Goal: Information Seeking & Learning: Learn about a topic

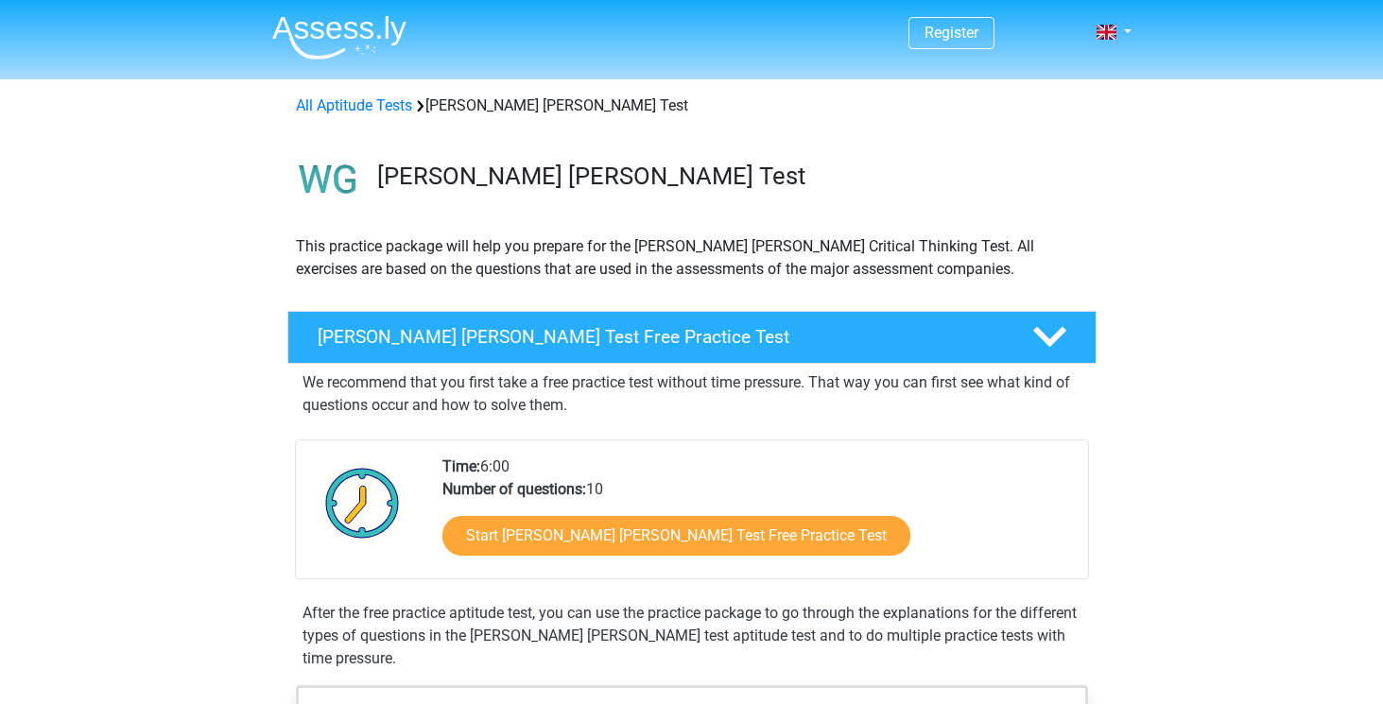
click at [541, 534] on link "Start Watson Glaser Test Free Practice Test" at bounding box center [676, 536] width 468 height 40
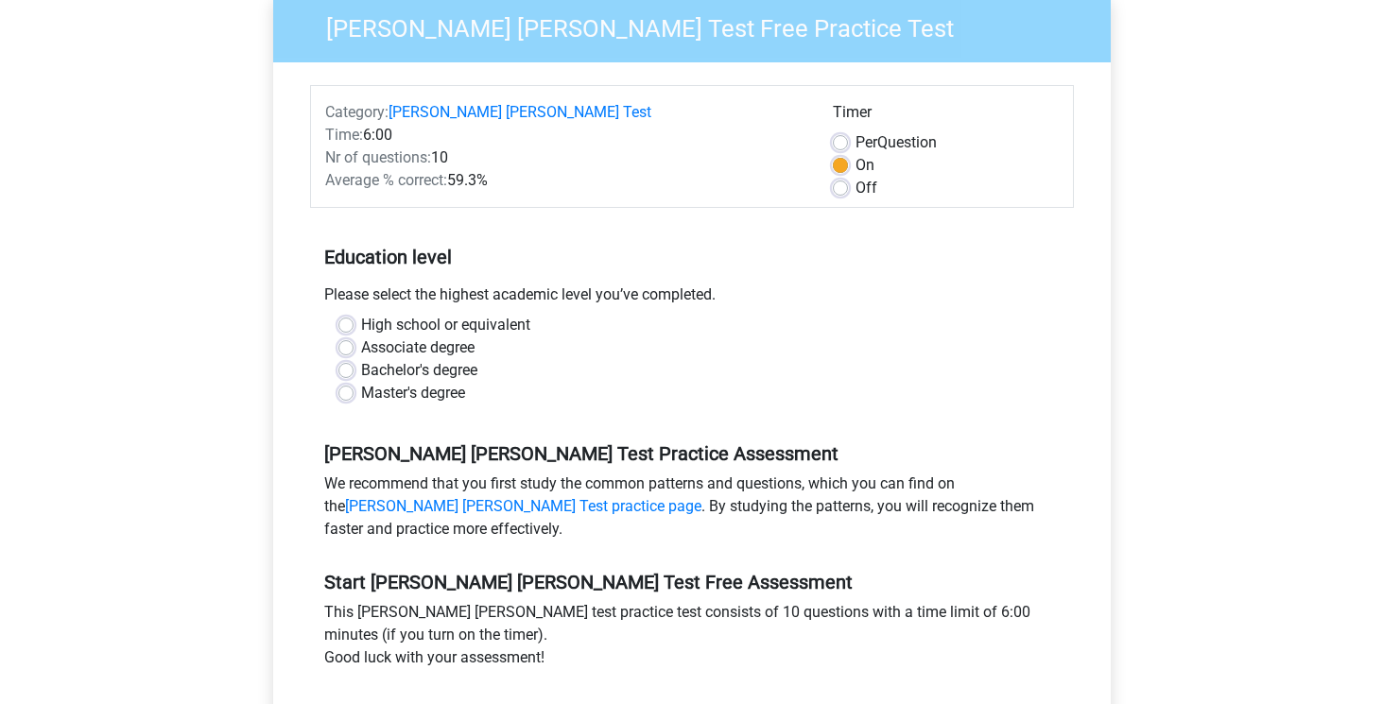
scroll to position [194, 0]
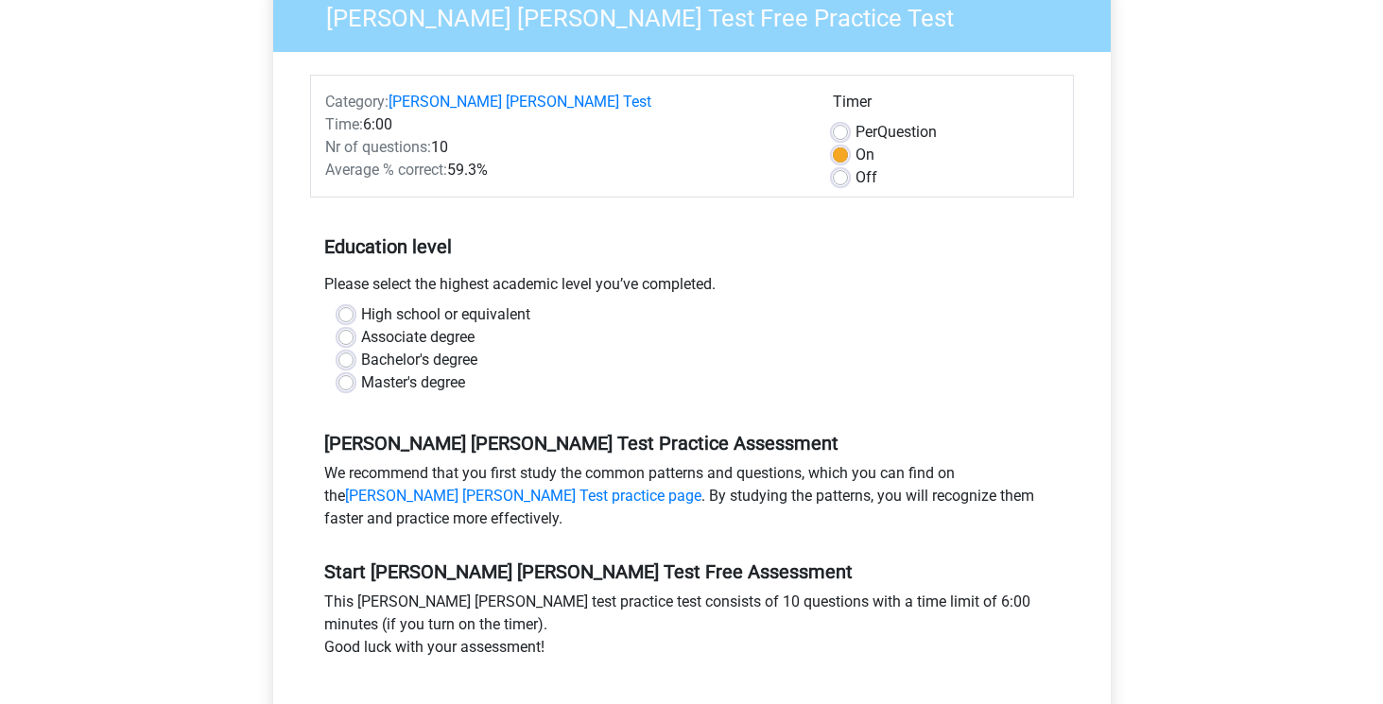
click at [390, 371] on label "Master's degree" at bounding box center [413, 382] width 104 height 23
click at [353, 371] on input "Master's degree" at bounding box center [345, 380] width 15 height 19
radio input "true"
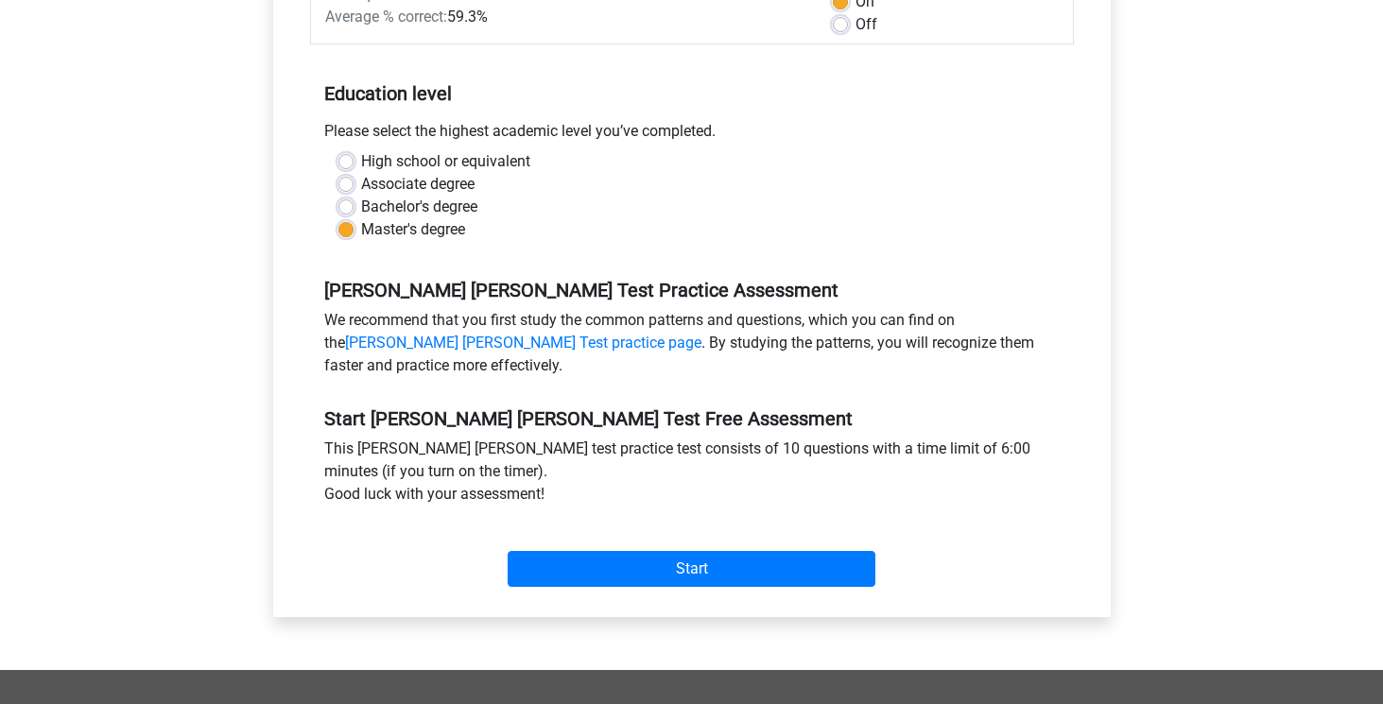
scroll to position [372, 0]
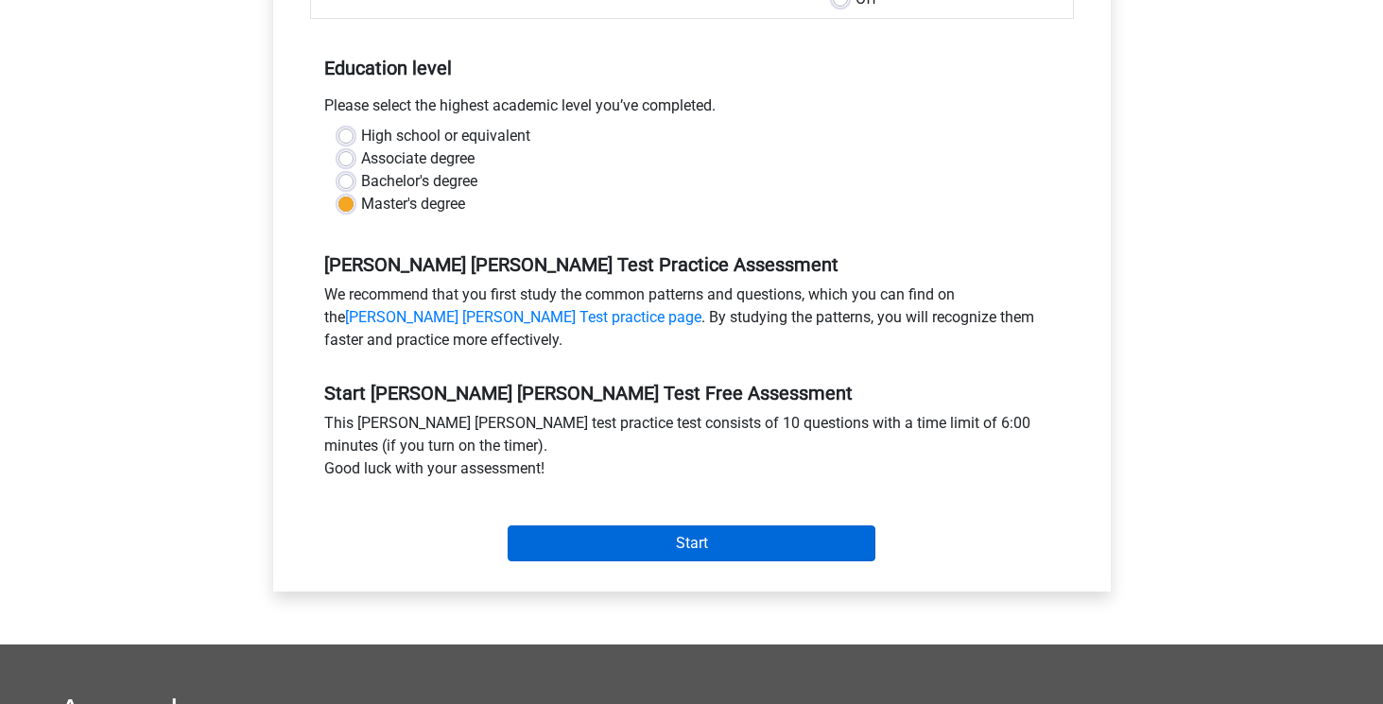
click at [585, 525] on input "Start" at bounding box center [691, 543] width 368 height 36
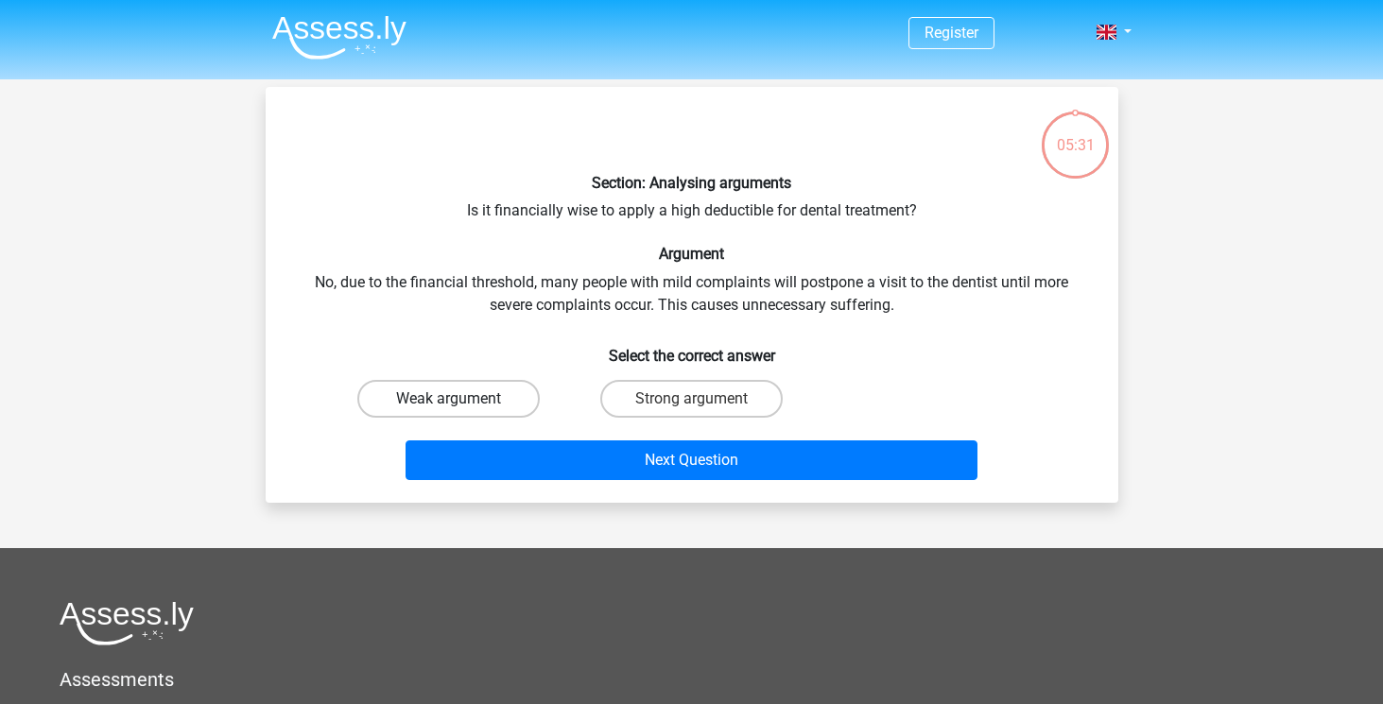
click at [470, 399] on label "Weak argument" at bounding box center [448, 399] width 182 height 38
click at [460, 399] on input "Weak argument" at bounding box center [454, 405] width 12 height 12
radio input "true"
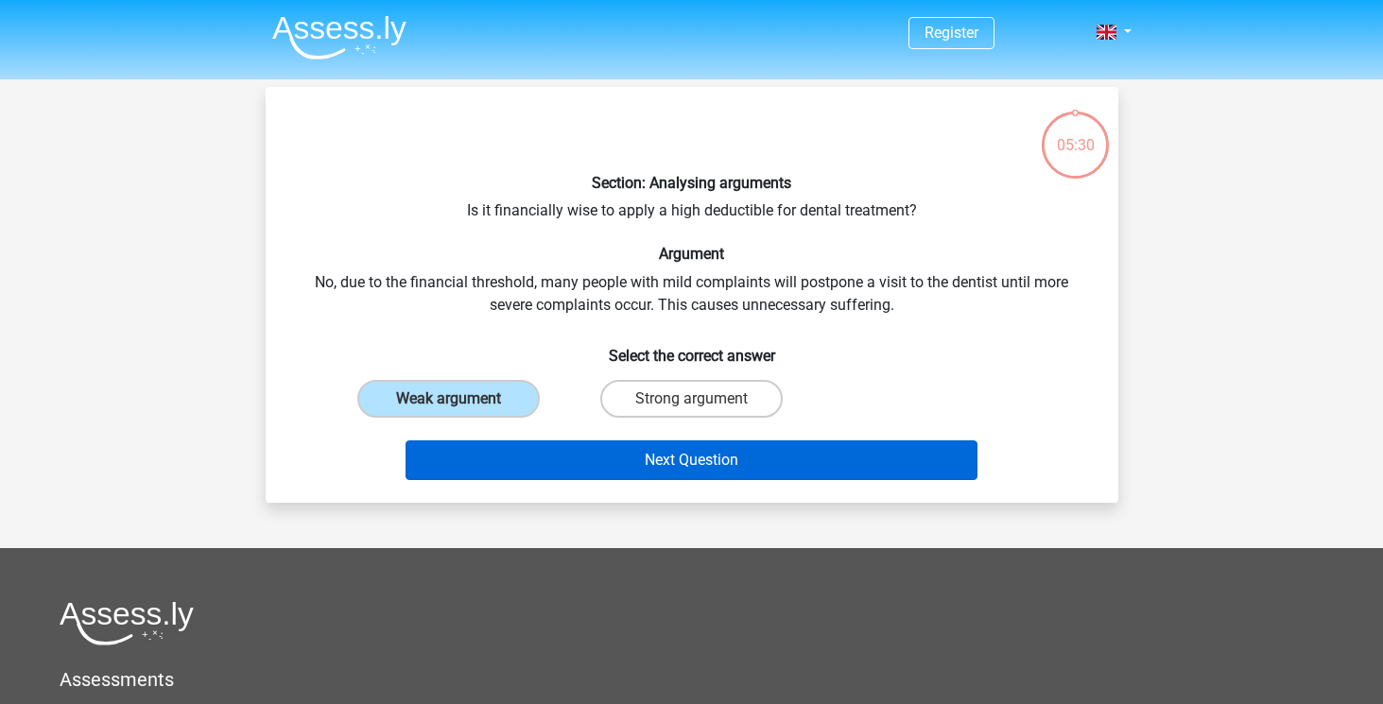
click at [513, 466] on button "Next Question" at bounding box center [691, 460] width 572 height 40
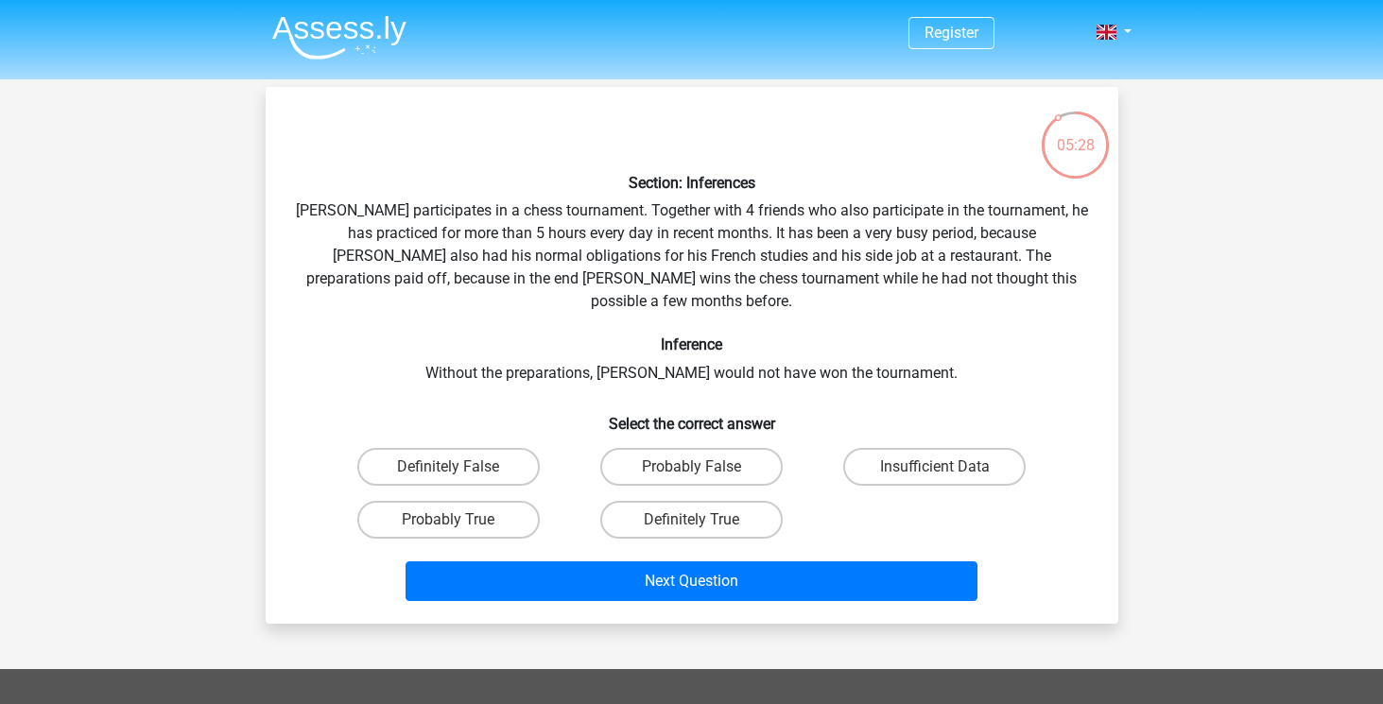
scroll to position [4, 0]
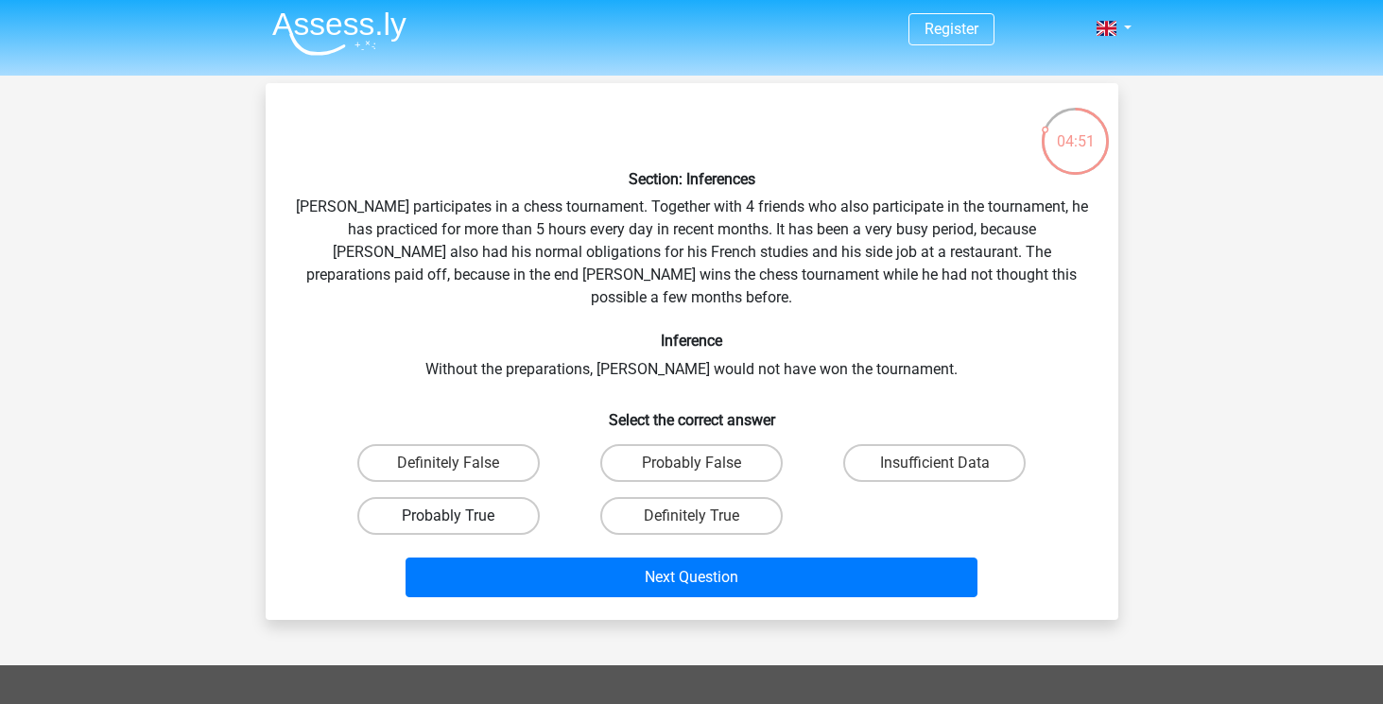
click at [450, 497] on label "Probably True" at bounding box center [448, 516] width 182 height 38
click at [450, 516] on input "Probably True" at bounding box center [454, 522] width 12 height 12
radio input "true"
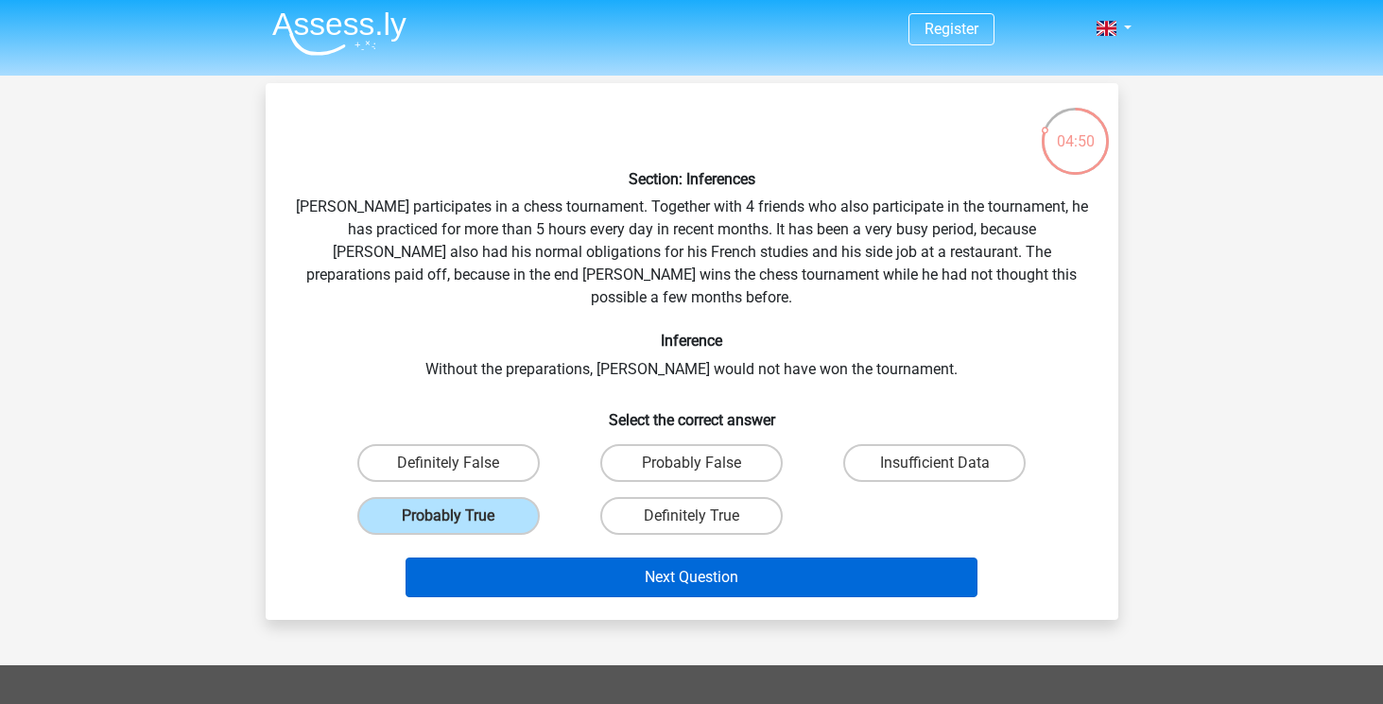
click at [506, 558] on button "Next Question" at bounding box center [691, 578] width 572 height 40
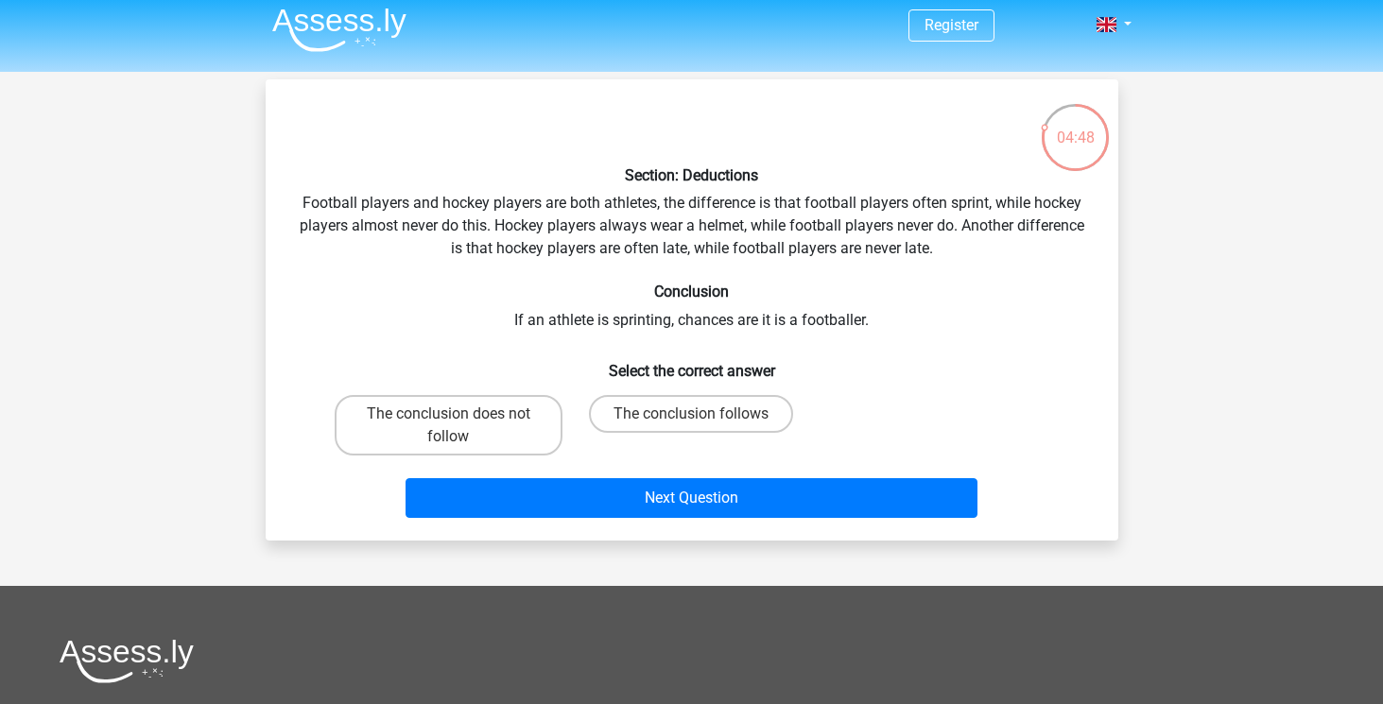
scroll to position [6, 0]
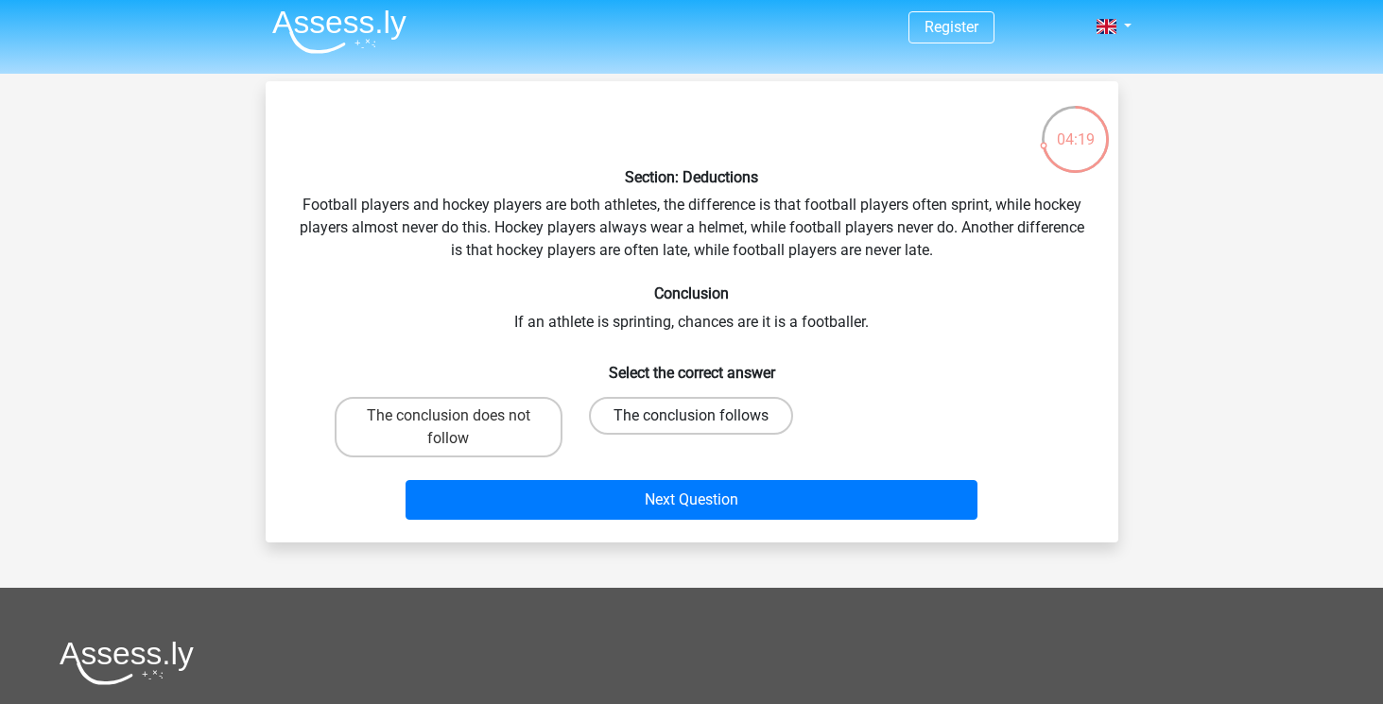
click at [603, 424] on label "The conclusion follows" at bounding box center [691, 416] width 204 height 38
click at [691, 424] on input "The conclusion follows" at bounding box center [697, 422] width 12 height 12
radio input "true"
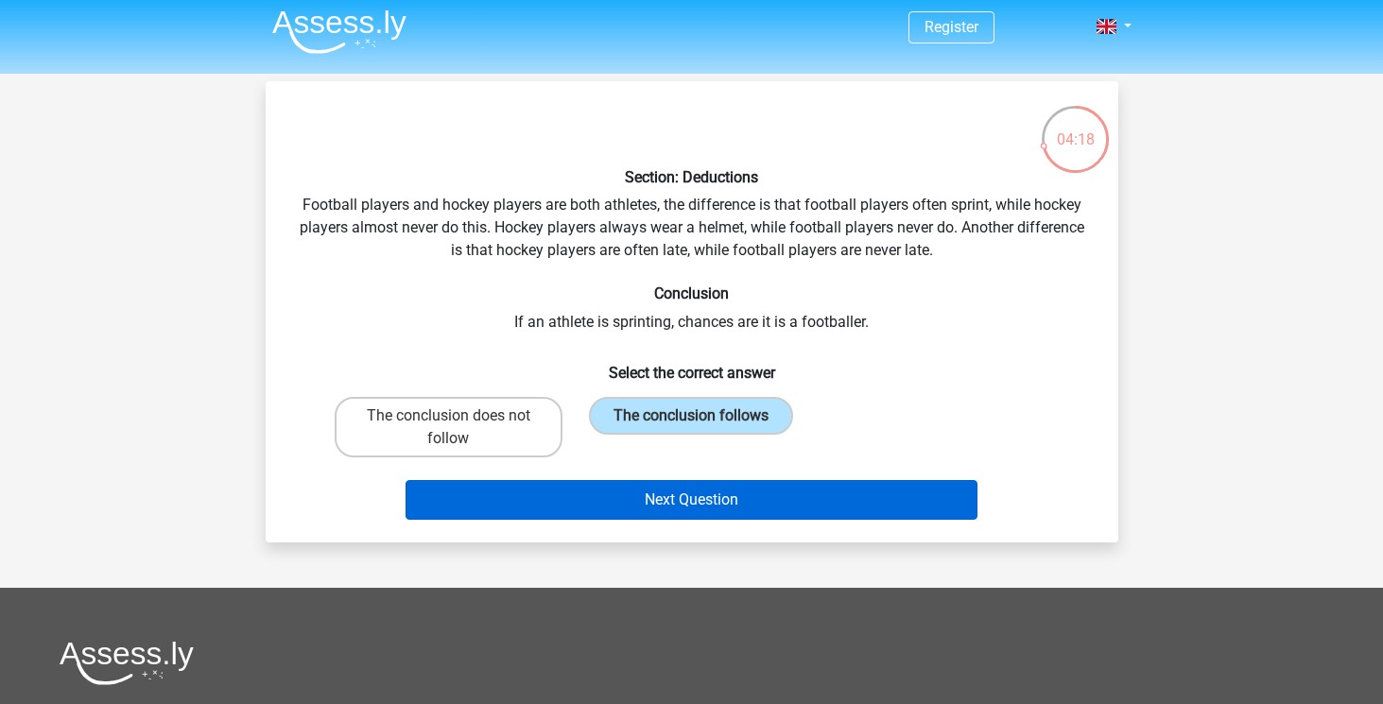
click at [570, 490] on button "Next Question" at bounding box center [691, 500] width 572 height 40
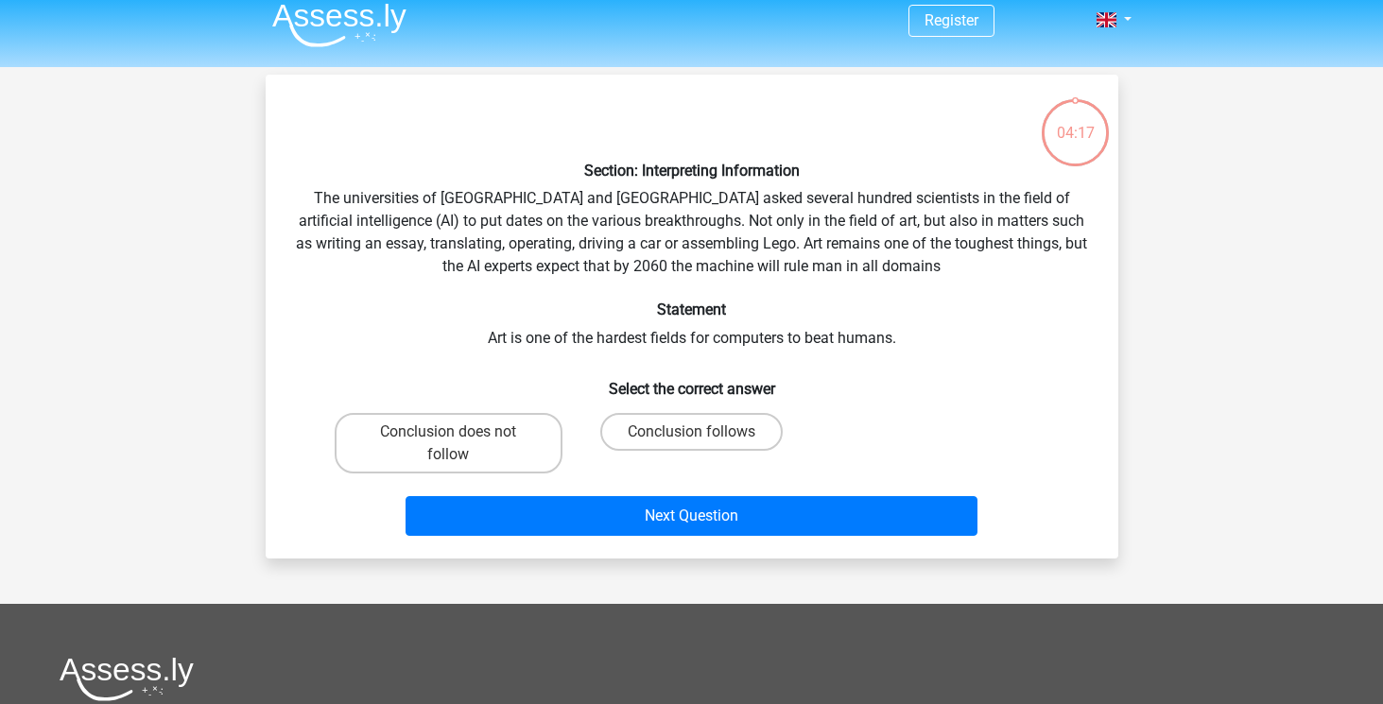
scroll to position [0, 0]
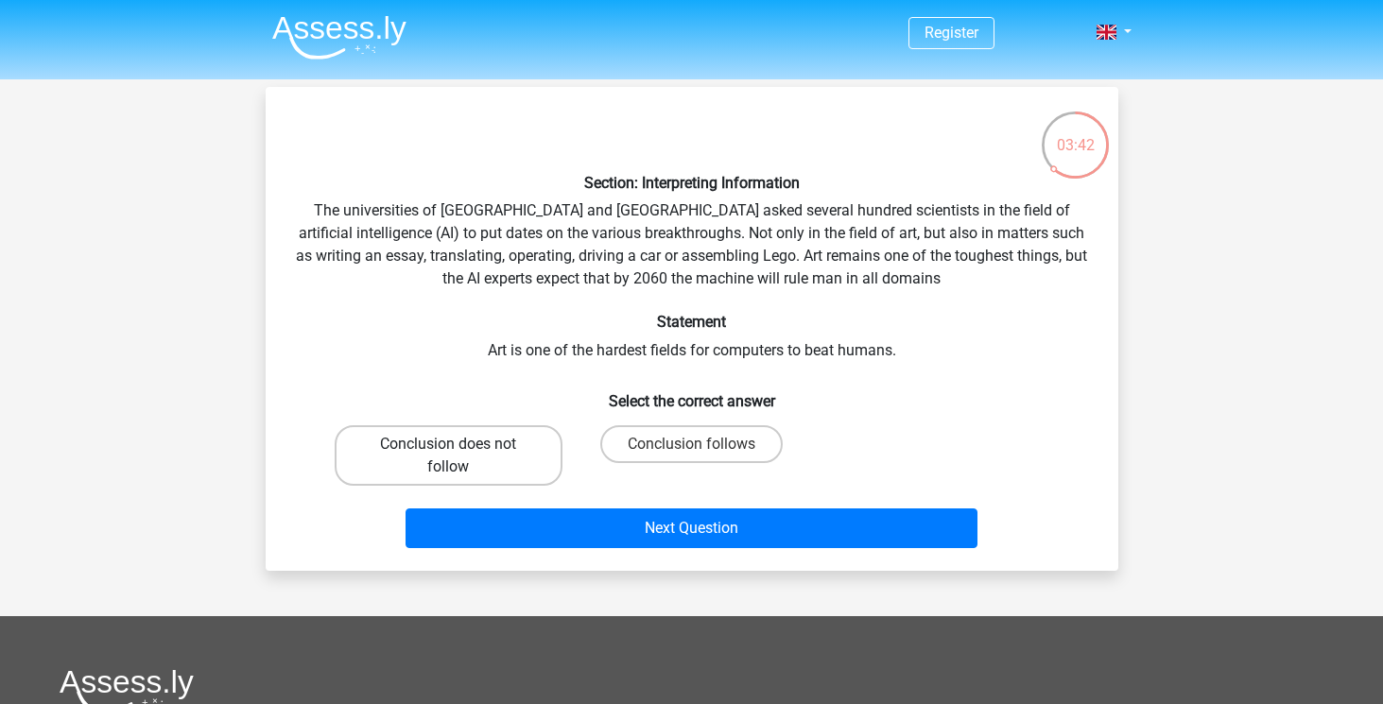
click at [408, 462] on label "Conclusion does not follow" at bounding box center [449, 455] width 228 height 60
click at [448, 456] on input "Conclusion does not follow" at bounding box center [454, 450] width 12 height 12
radio input "true"
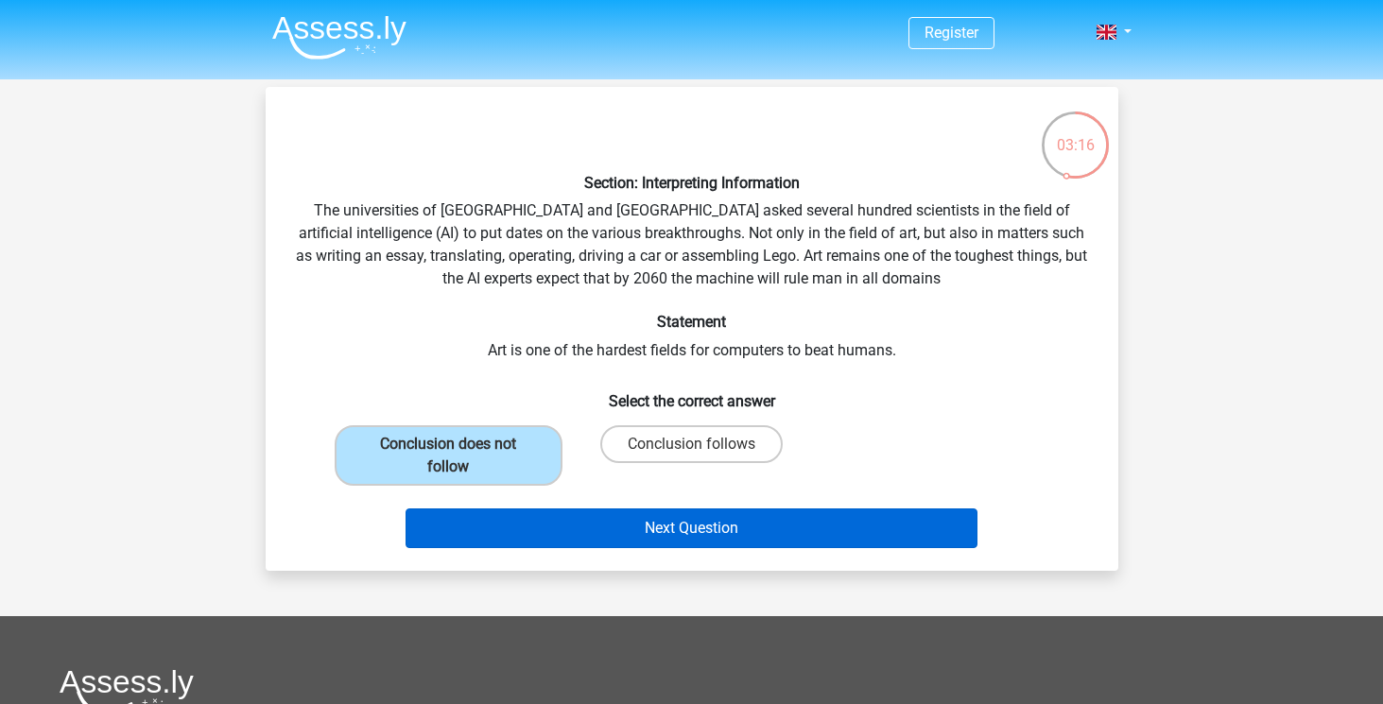
click at [590, 524] on button "Next Question" at bounding box center [691, 528] width 572 height 40
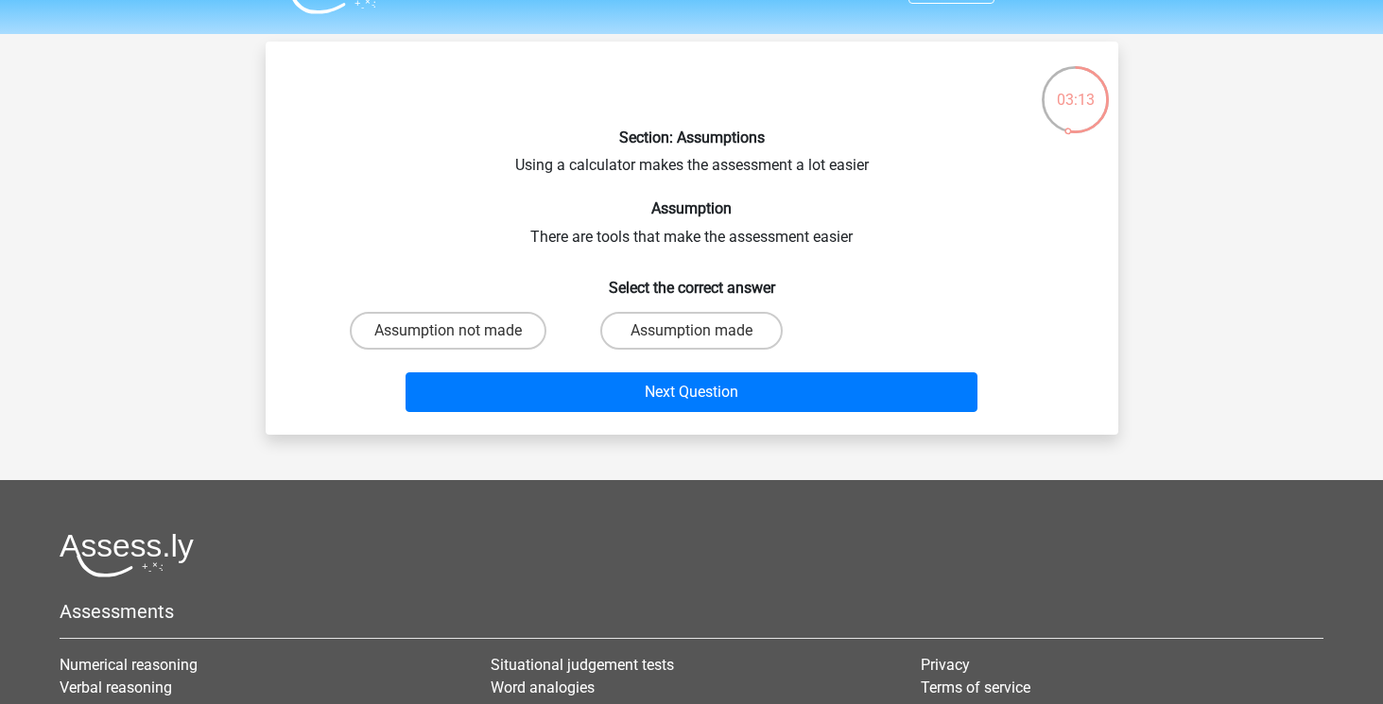
scroll to position [39, 0]
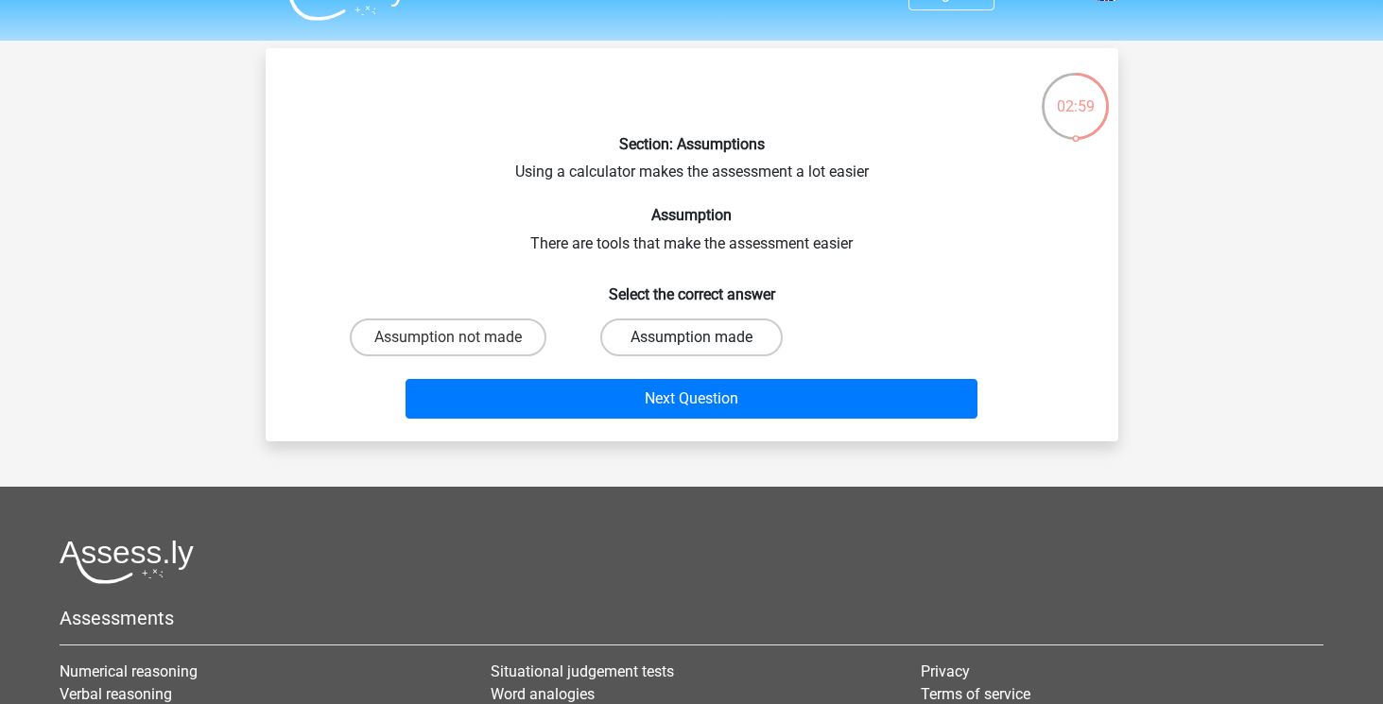
click at [629, 329] on label "Assumption made" at bounding box center [691, 337] width 182 height 38
click at [691, 337] on input "Assumption made" at bounding box center [697, 343] width 12 height 12
radio input "true"
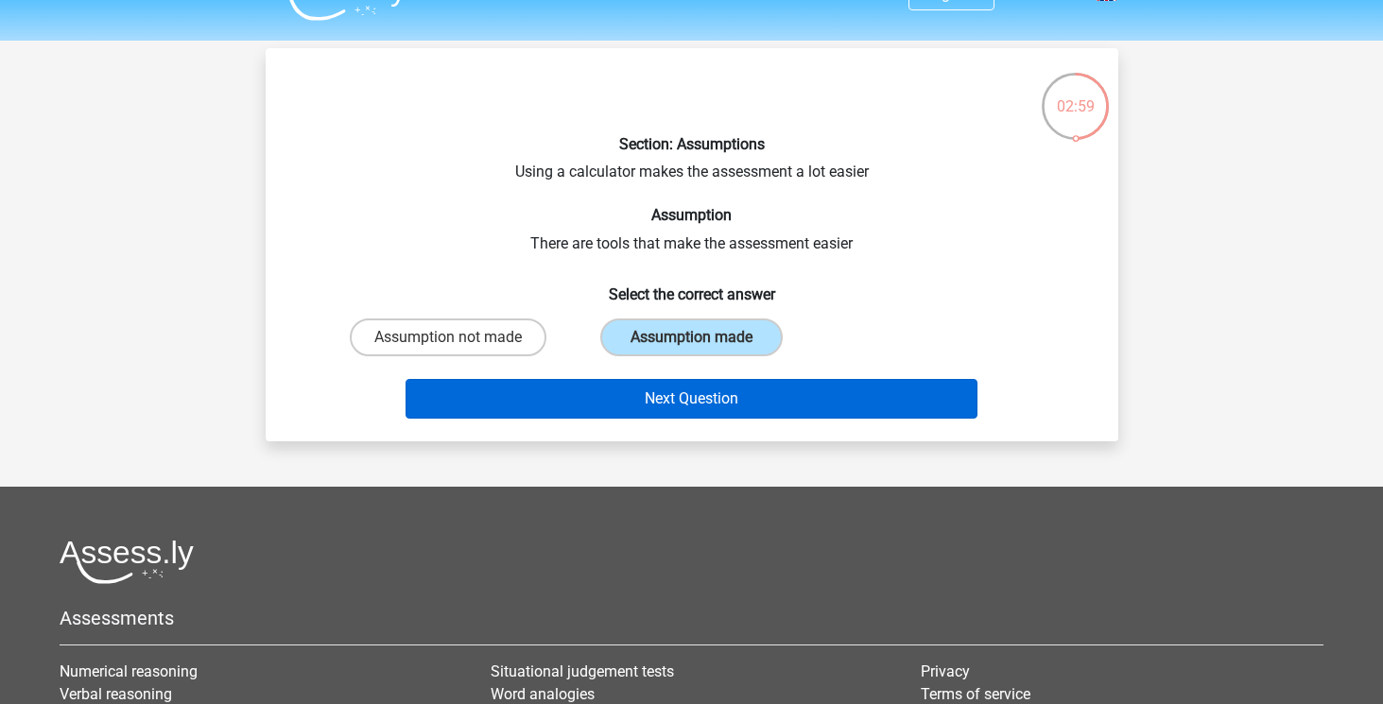
click at [568, 391] on button "Next Question" at bounding box center [691, 399] width 572 height 40
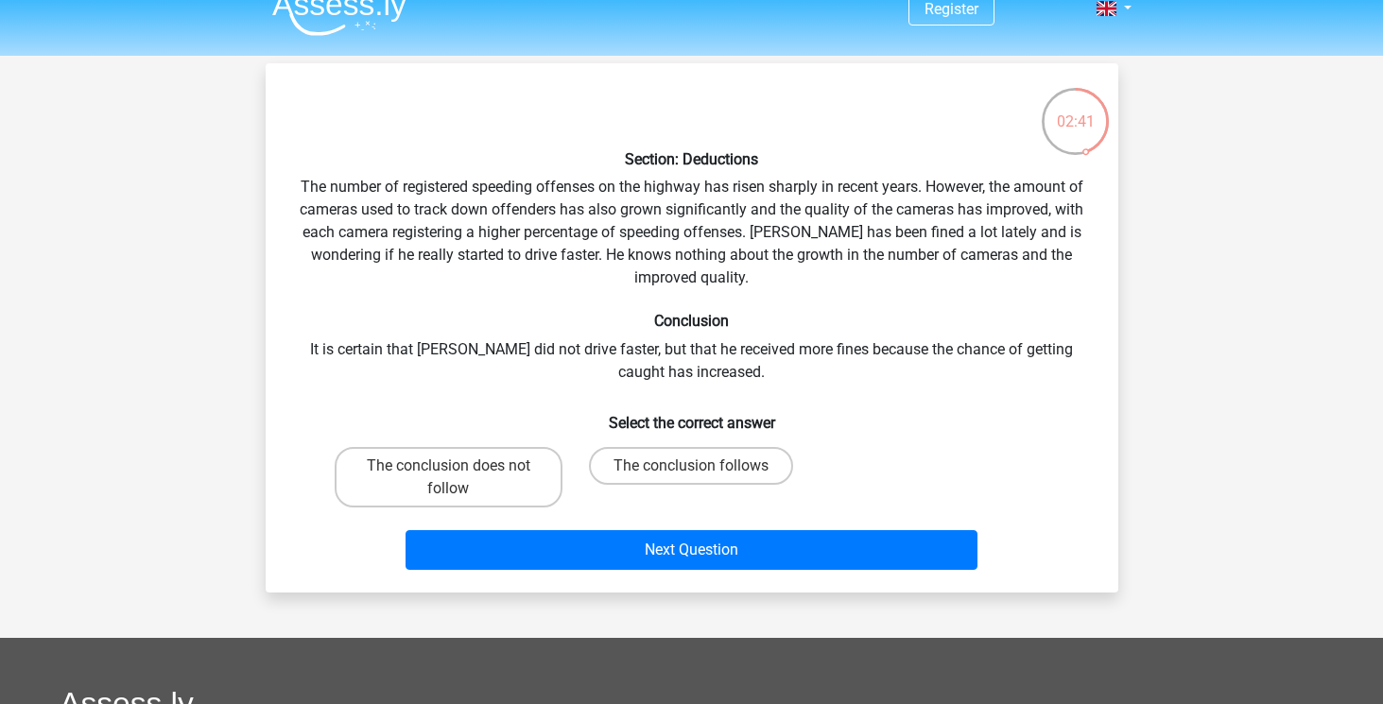
scroll to position [33, 0]
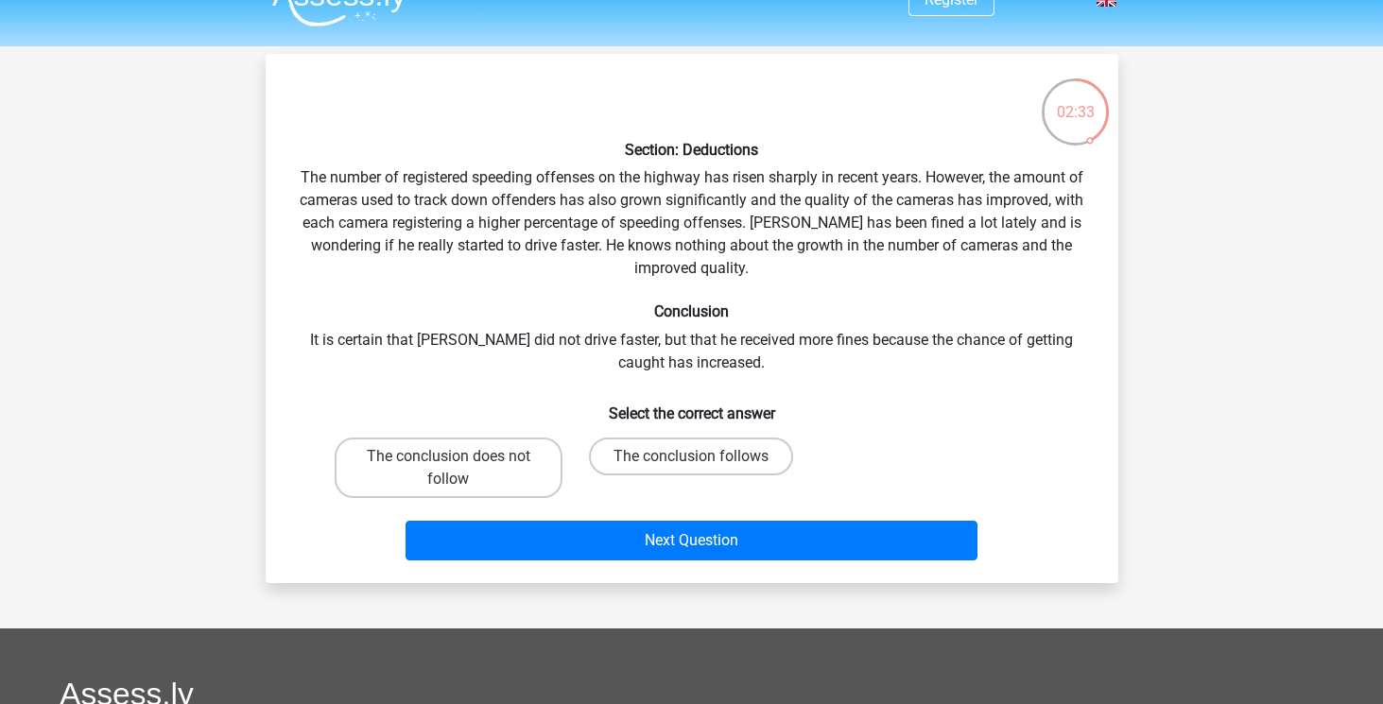
click at [697, 457] on input "The conclusion follows" at bounding box center [697, 462] width 12 height 12
radio input "true"
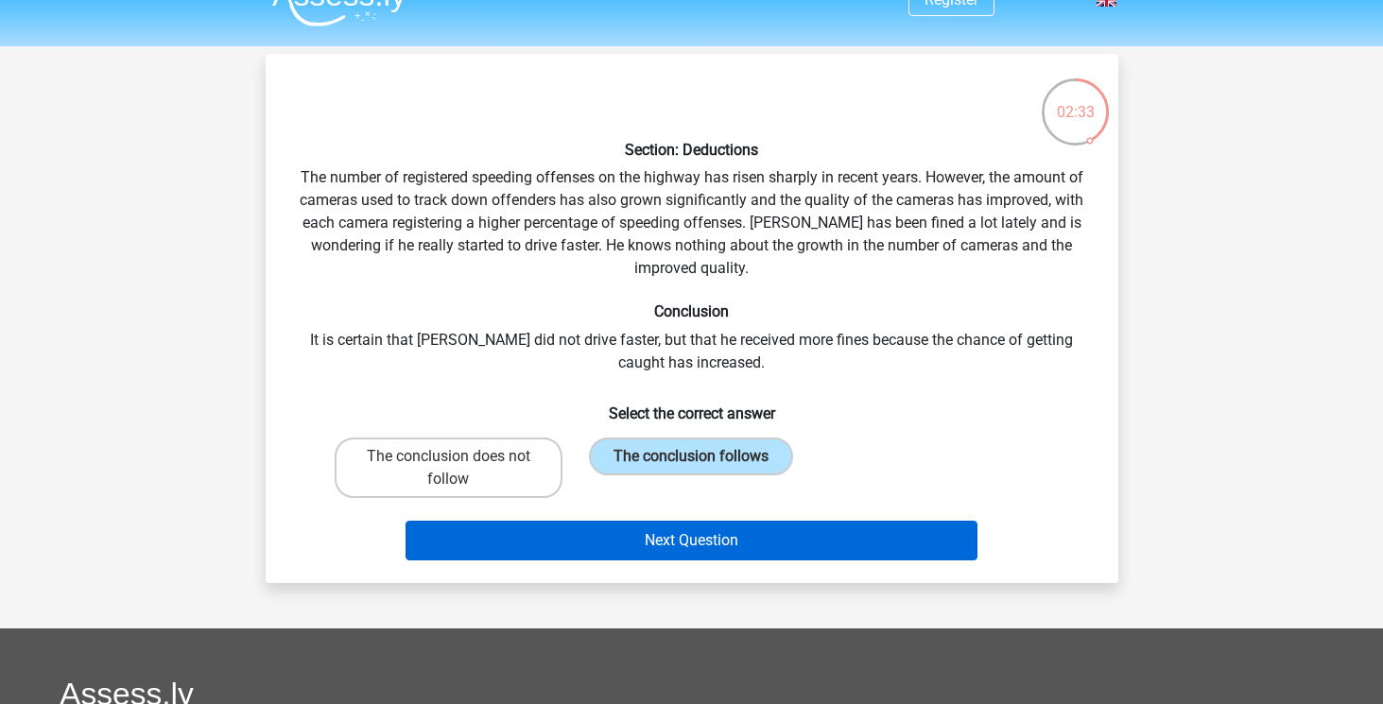
click at [629, 530] on button "Next Question" at bounding box center [691, 541] width 572 height 40
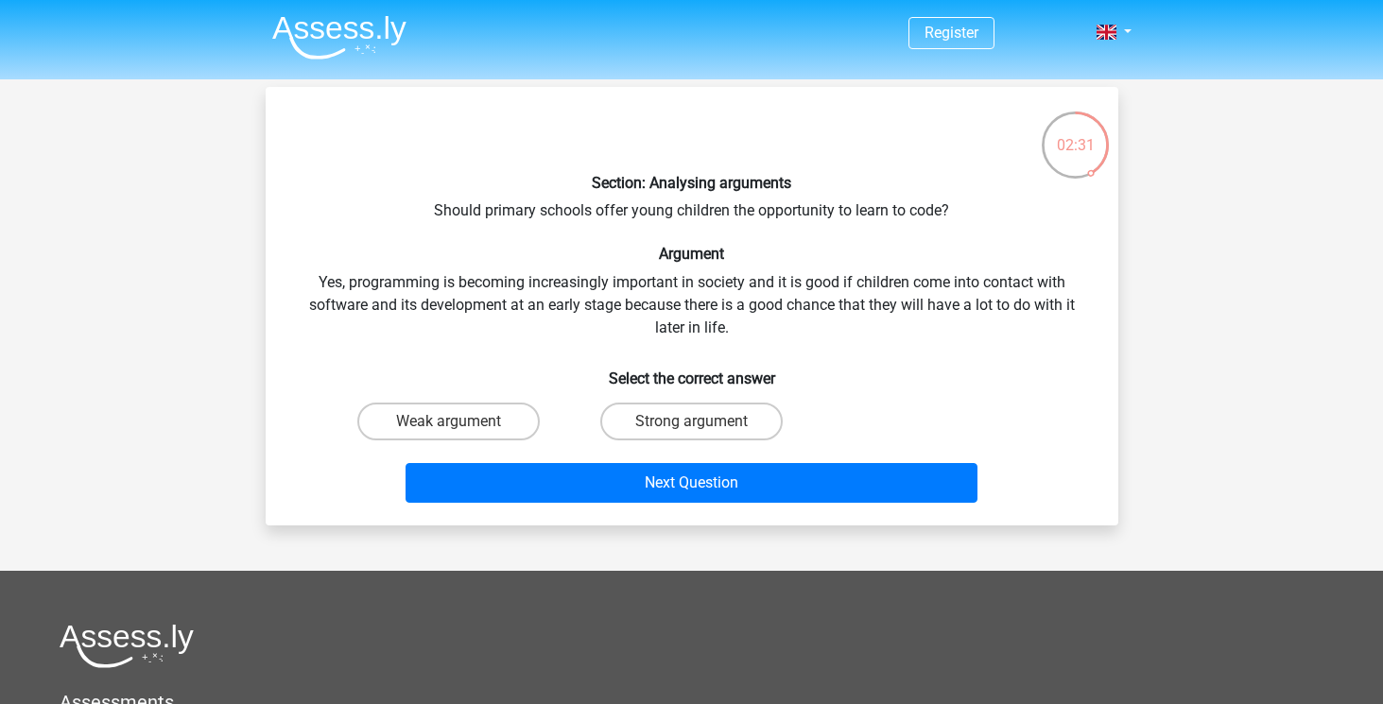
scroll to position [0, 0]
click at [632, 425] on label "Strong argument" at bounding box center [691, 422] width 182 height 38
click at [691, 425] on input "Strong argument" at bounding box center [697, 427] width 12 height 12
radio input "true"
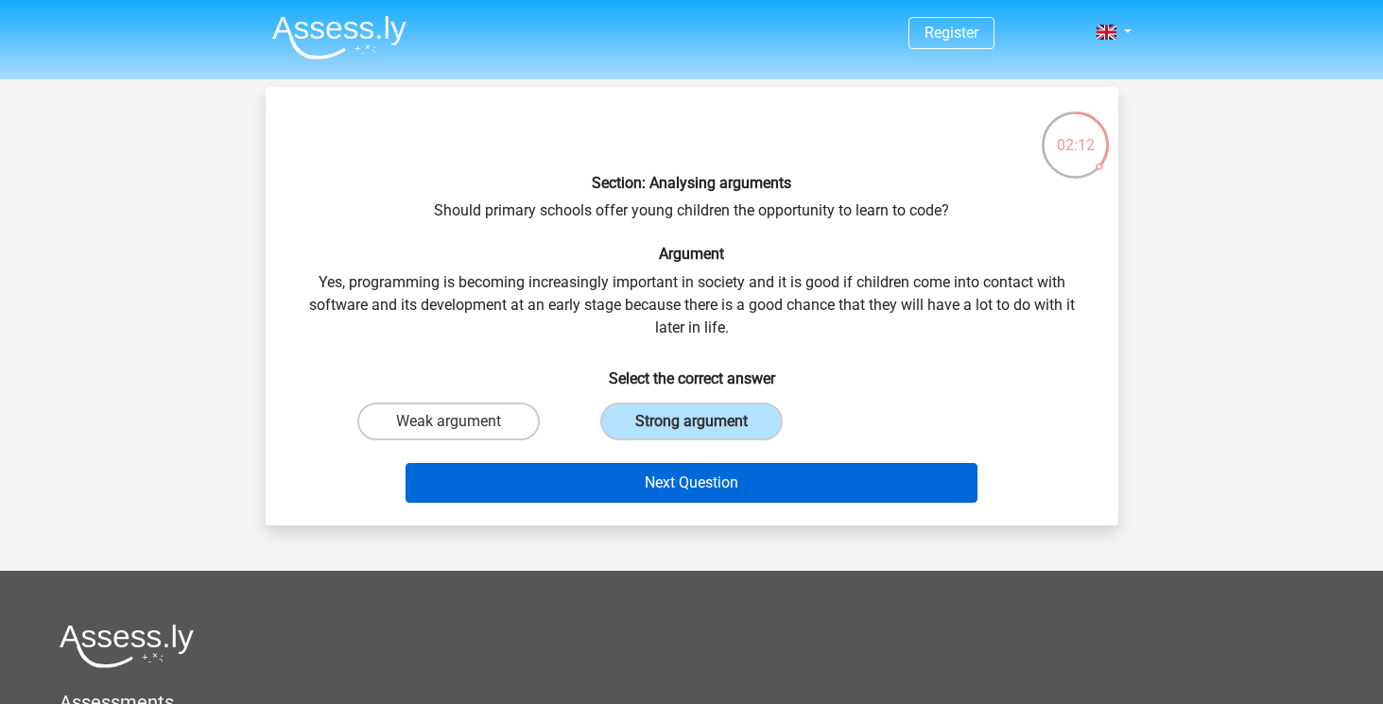
click at [545, 478] on button "Next Question" at bounding box center [691, 483] width 572 height 40
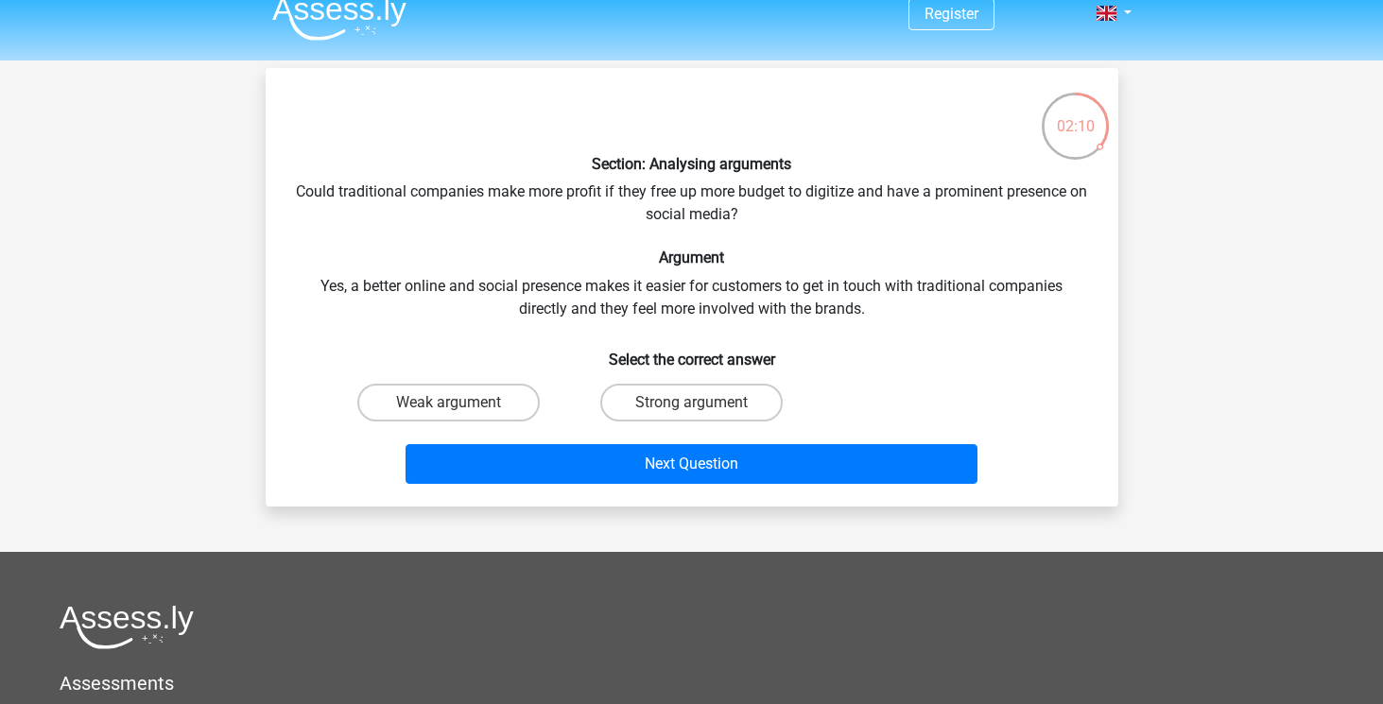
scroll to position [18, 0]
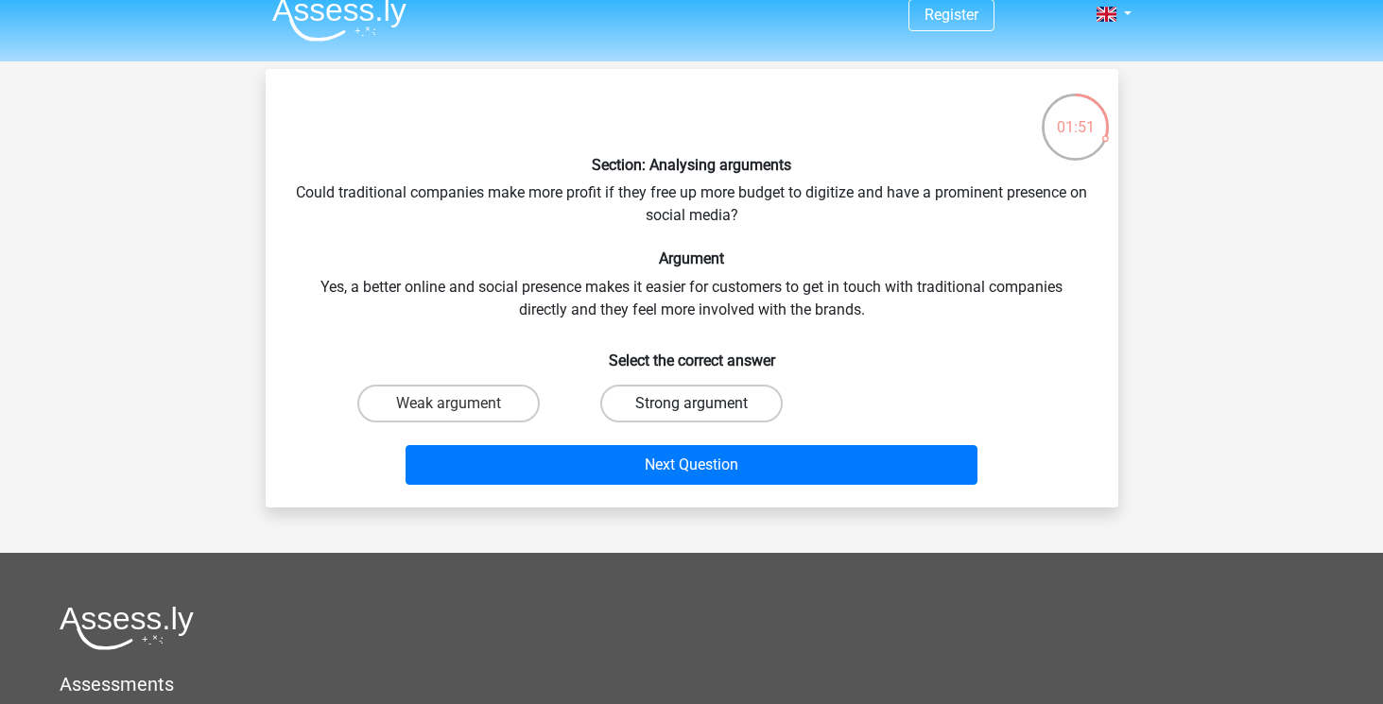
click at [618, 395] on label "Strong argument" at bounding box center [691, 404] width 182 height 38
click at [691, 404] on input "Strong argument" at bounding box center [697, 410] width 12 height 12
radio input "true"
click at [480, 390] on label "Weak argument" at bounding box center [448, 404] width 182 height 38
click at [460, 404] on input "Weak argument" at bounding box center [454, 410] width 12 height 12
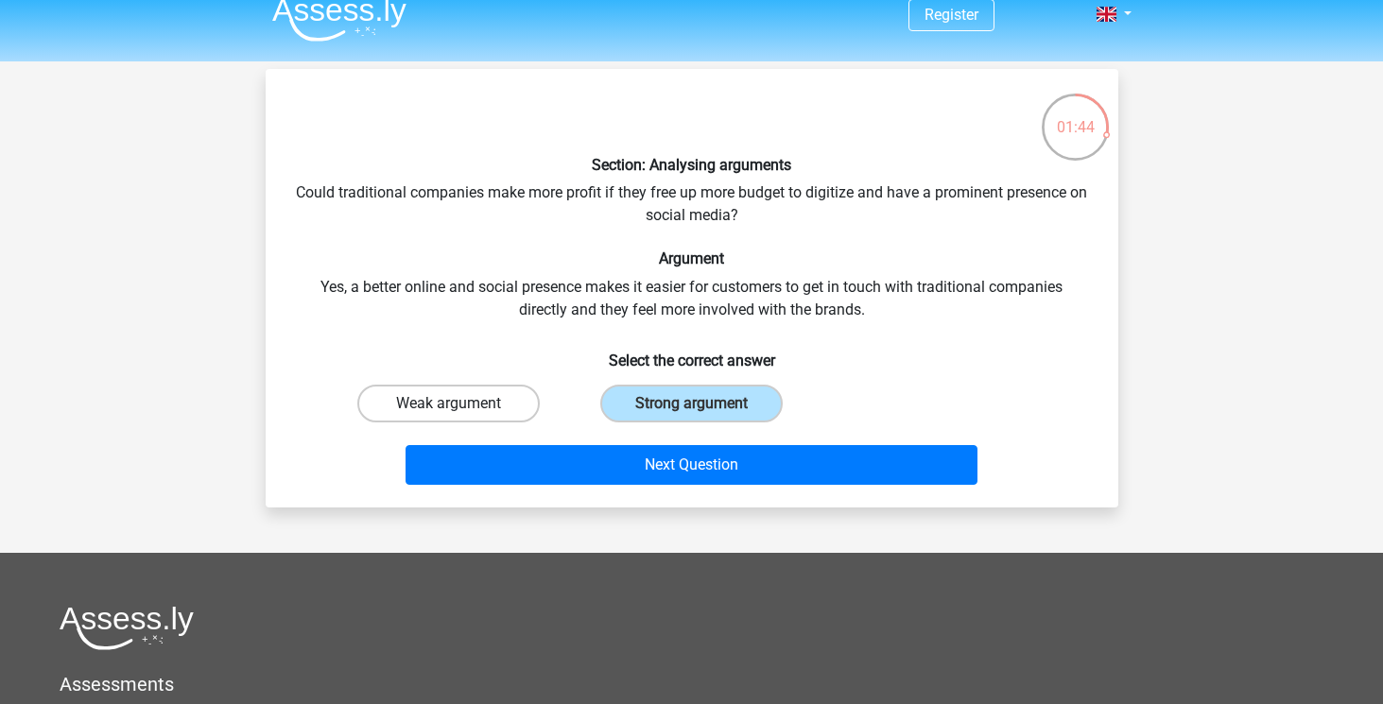
radio input "true"
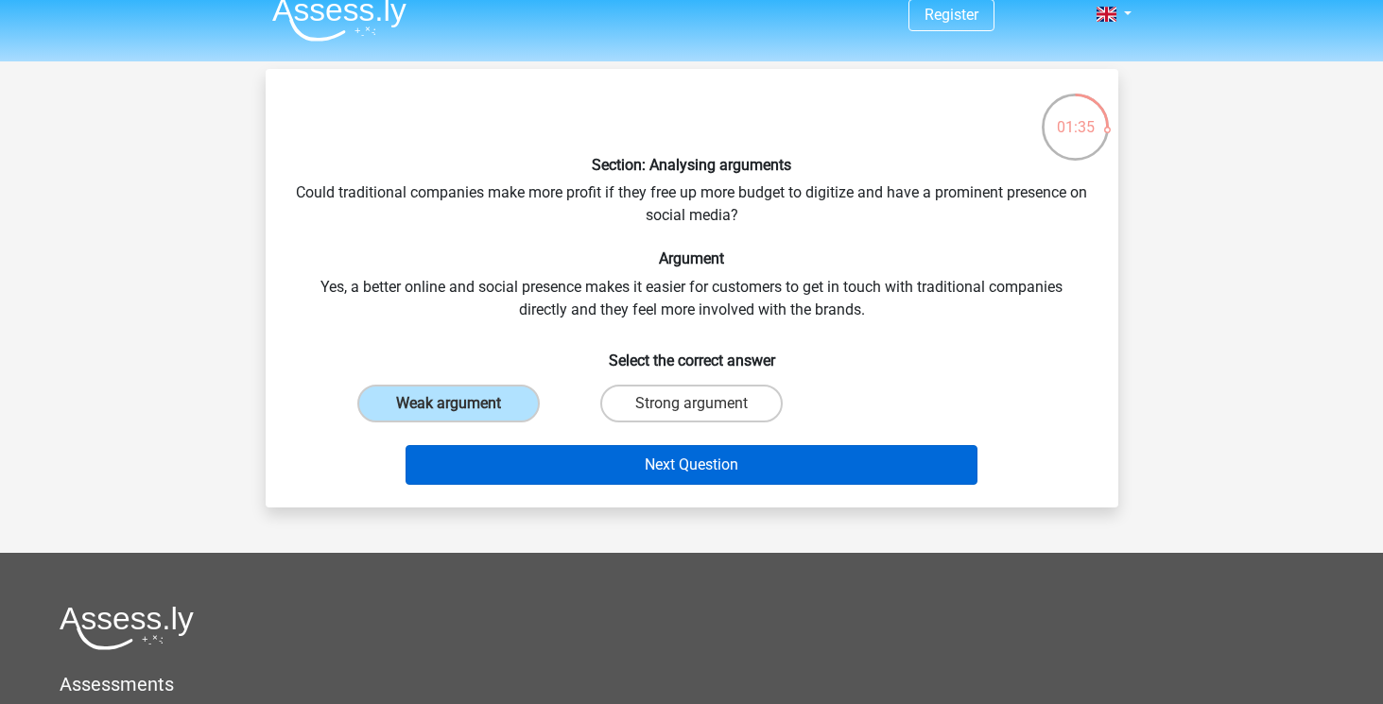
click at [524, 470] on button "Next Question" at bounding box center [691, 465] width 572 height 40
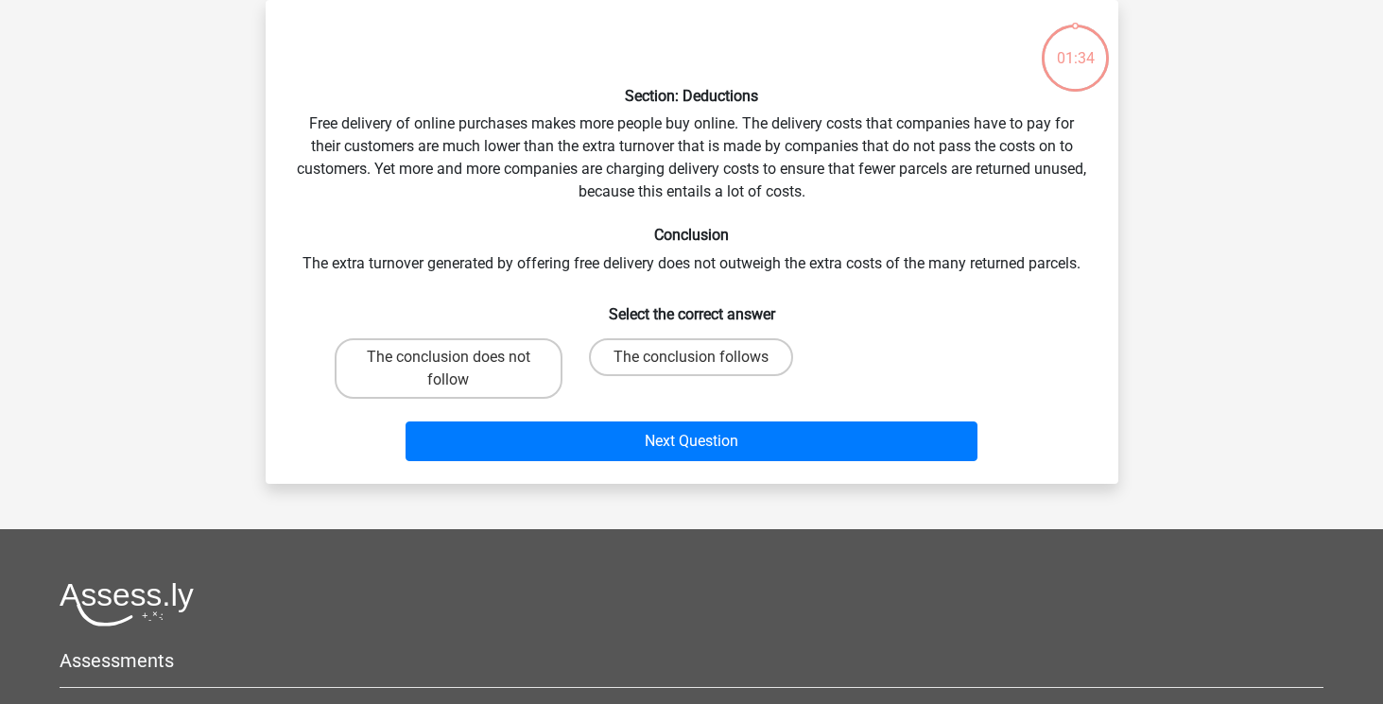
scroll to position [43, 0]
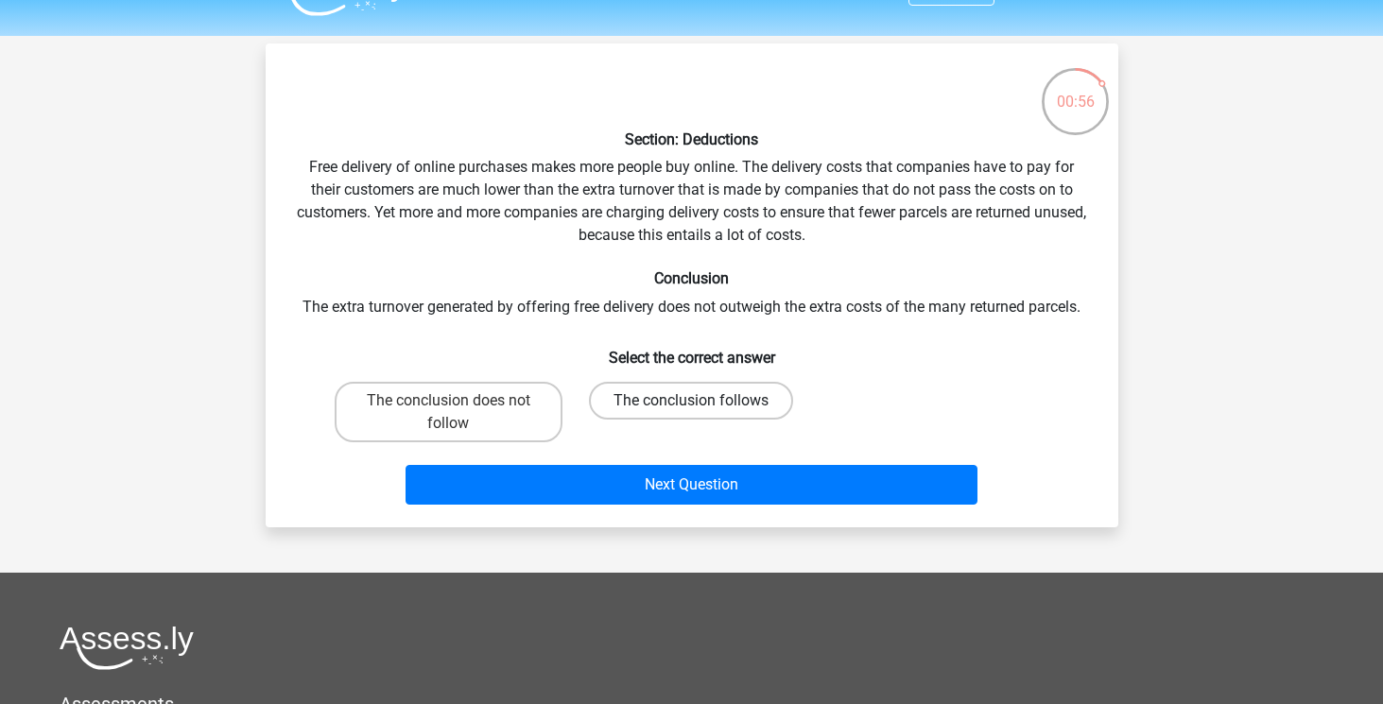
click at [659, 407] on label "The conclusion follows" at bounding box center [691, 401] width 204 height 38
click at [691, 407] on input "The conclusion follows" at bounding box center [697, 407] width 12 height 12
radio input "true"
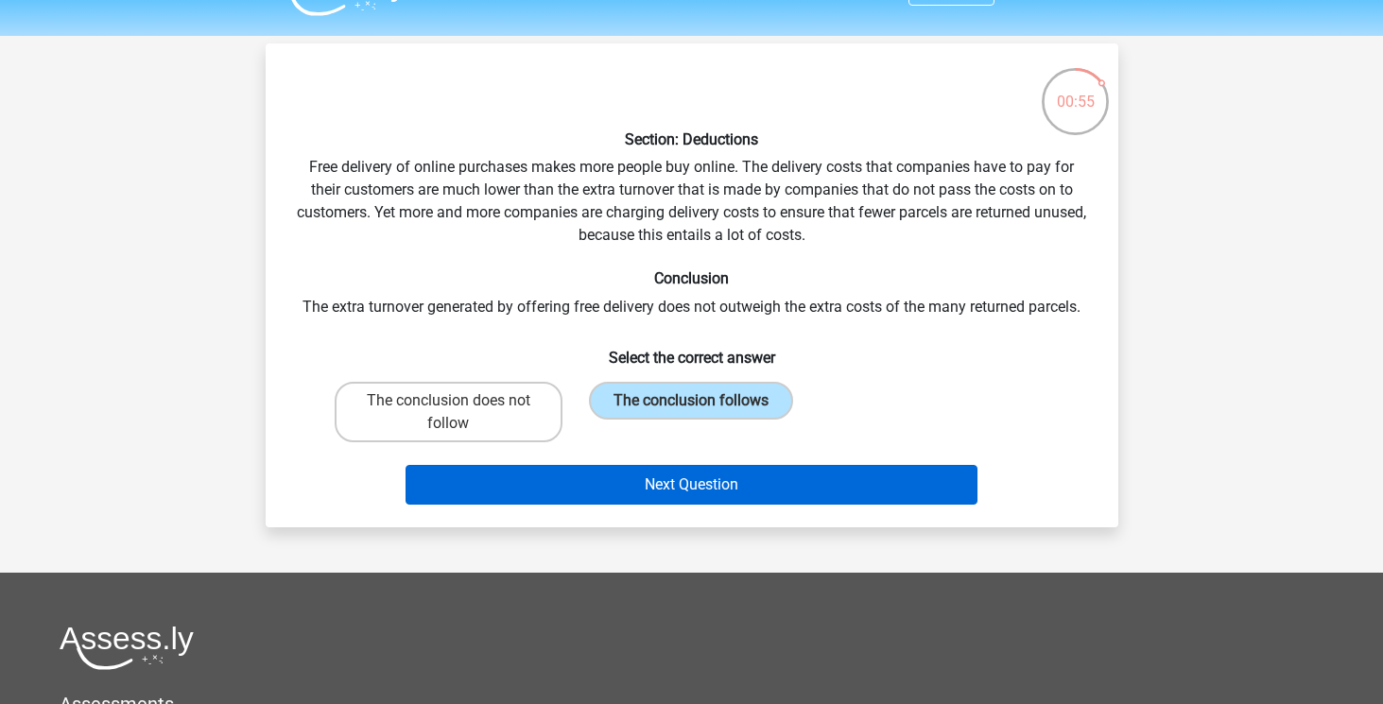
click at [582, 490] on button "Next Question" at bounding box center [691, 485] width 572 height 40
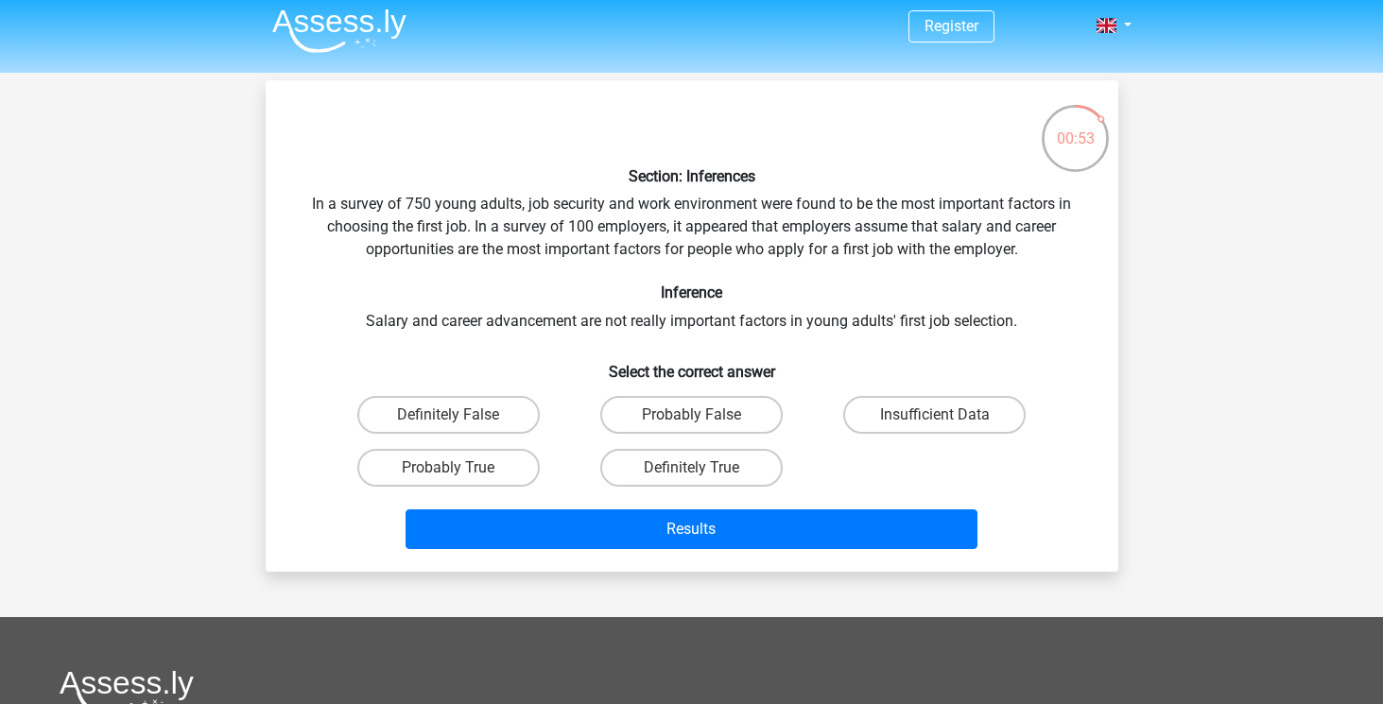
scroll to position [0, 0]
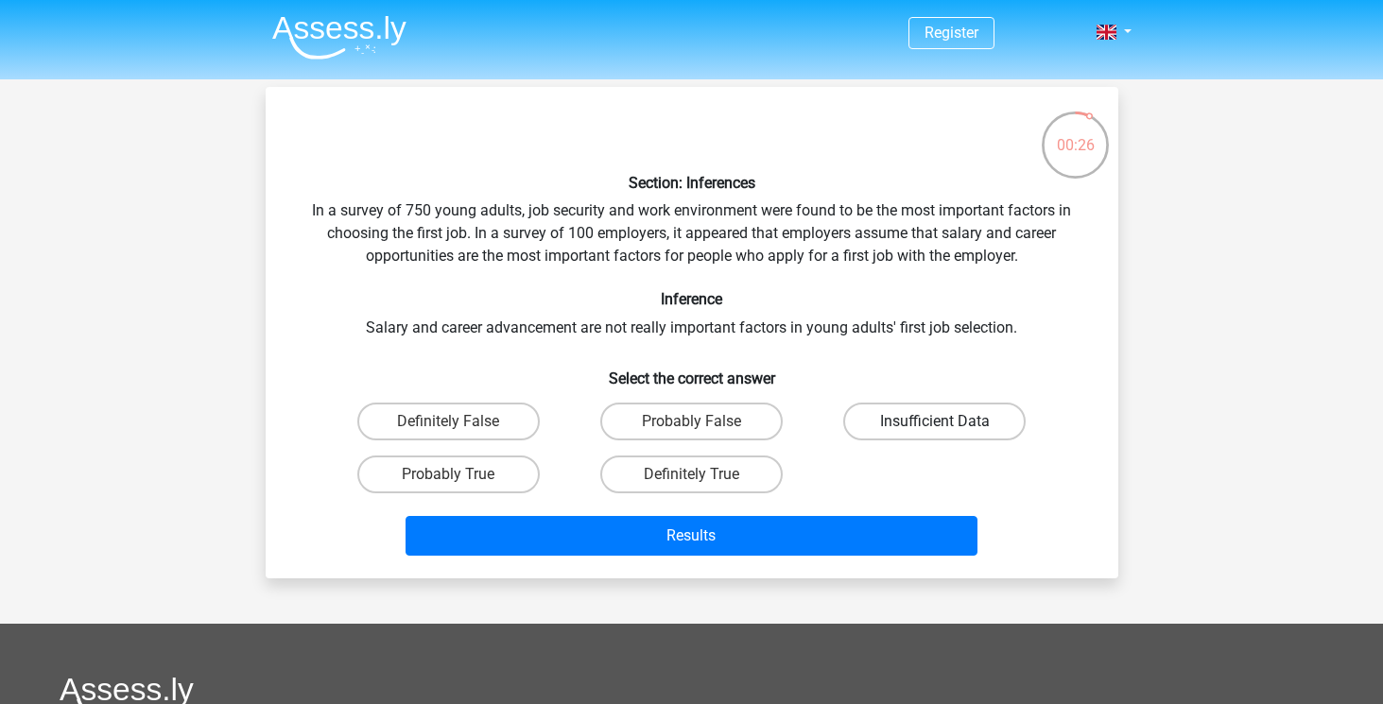
click at [875, 418] on label "Insufficient Data" at bounding box center [934, 422] width 182 height 38
click at [935, 421] on input "Insufficient Data" at bounding box center [941, 427] width 12 height 12
radio input "true"
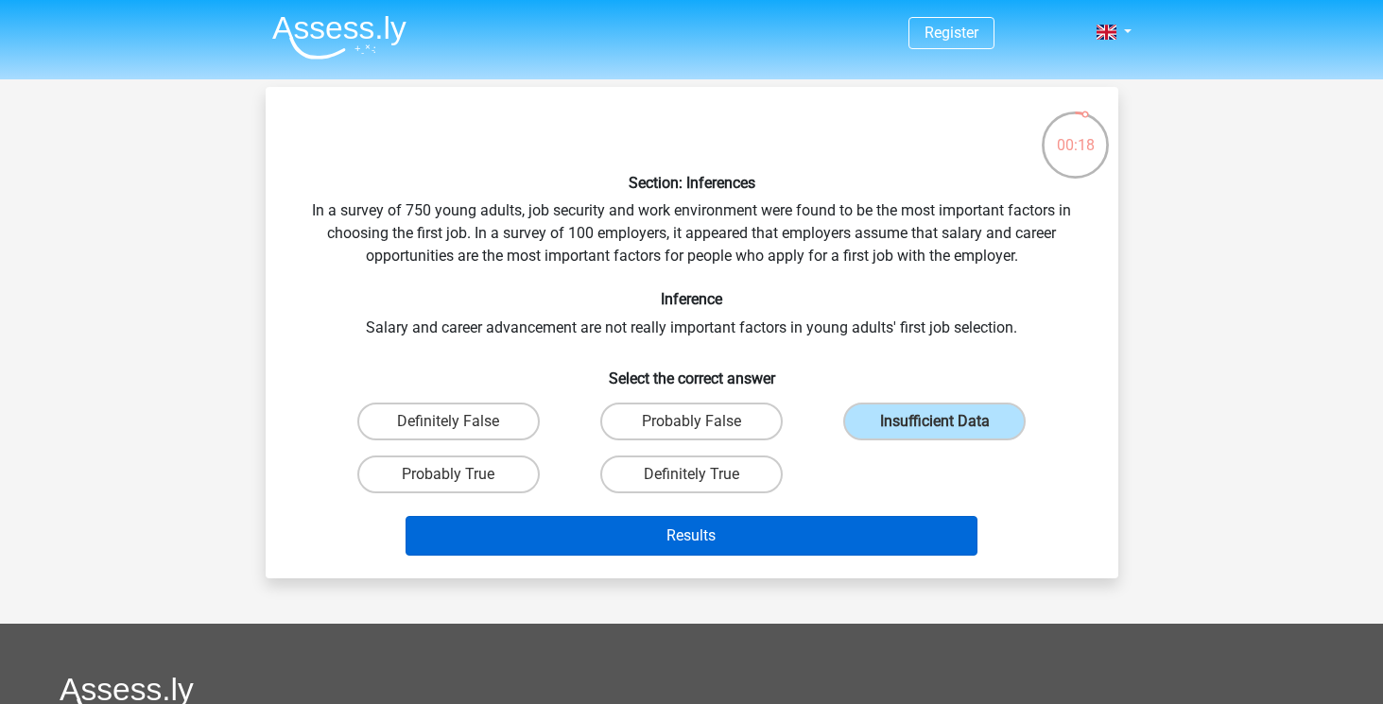
click at [439, 537] on button "Results" at bounding box center [691, 536] width 572 height 40
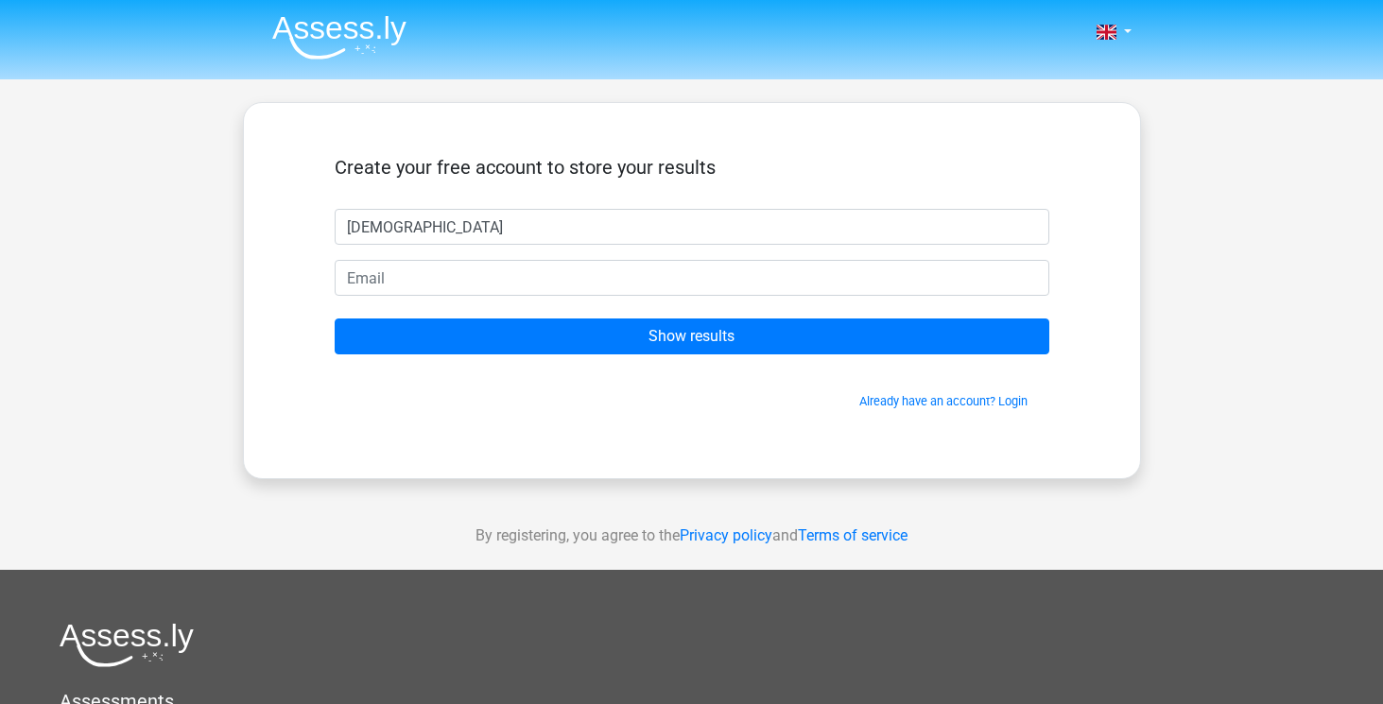
type input "[DEMOGRAPHIC_DATA]"
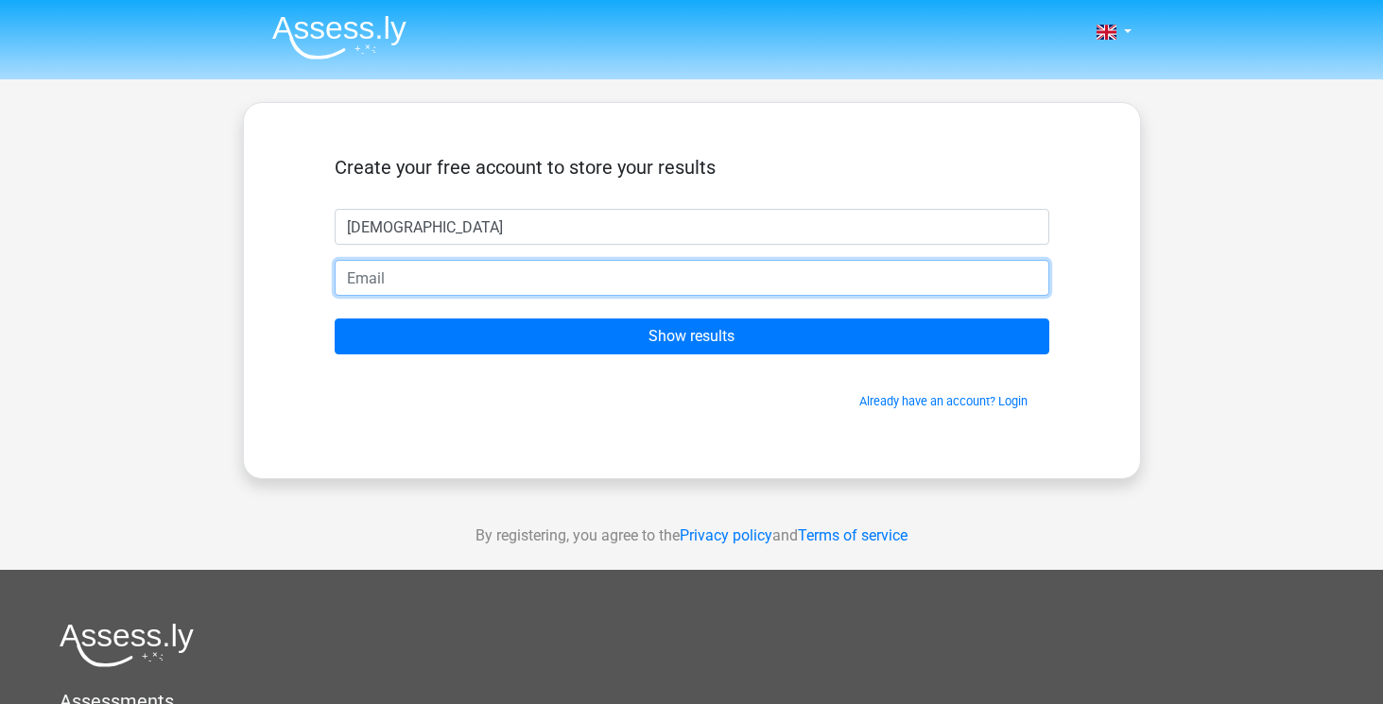
type input "judefalissa@gmail.com"
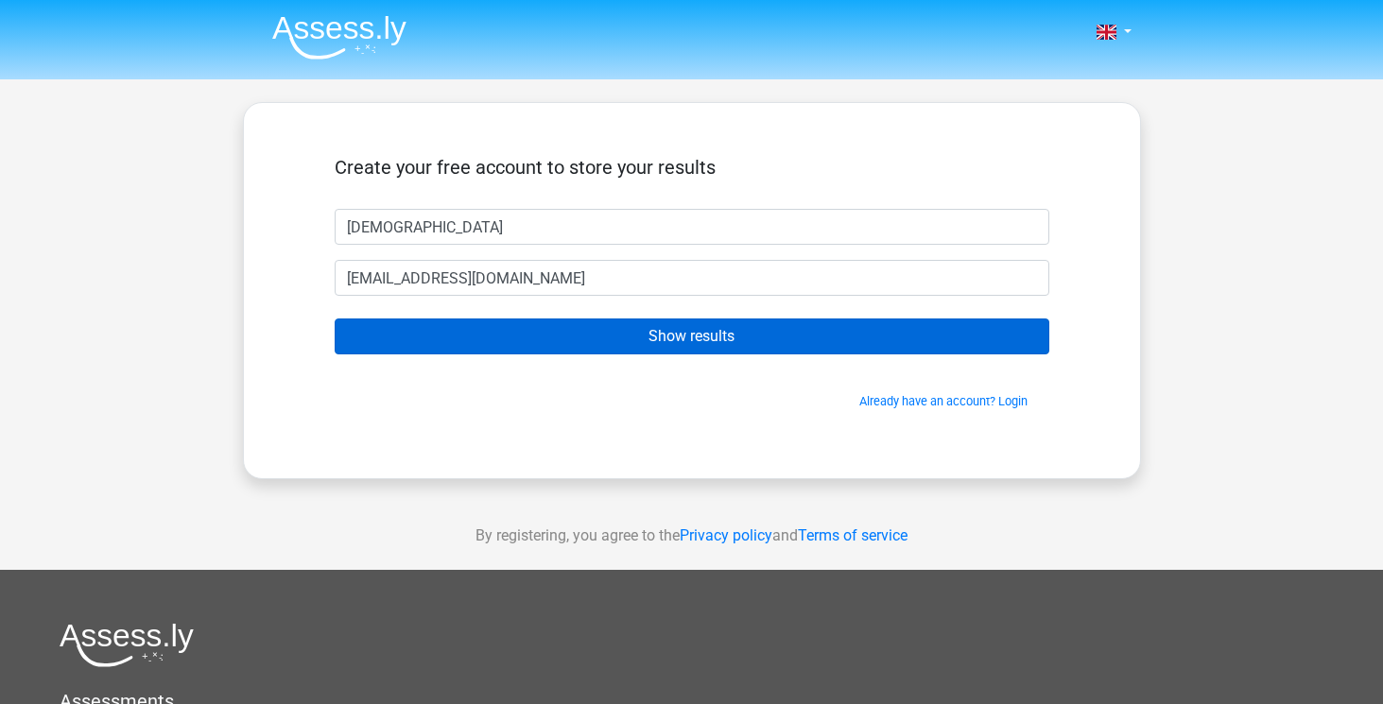
click at [539, 331] on input "Show results" at bounding box center [692, 336] width 714 height 36
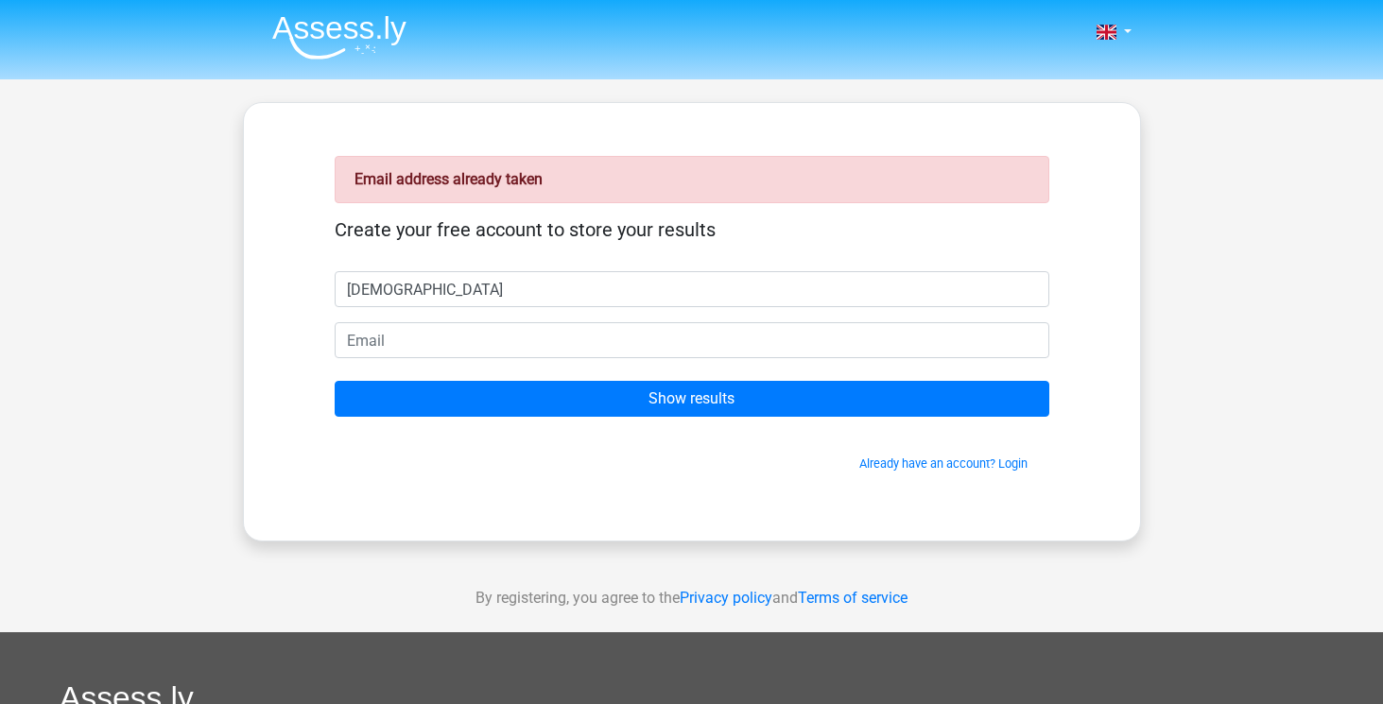
type input "[DEMOGRAPHIC_DATA]"
click at [550, 370] on form "Create your free account to store your results jude Show results Already have a…" at bounding box center [692, 345] width 714 height 254
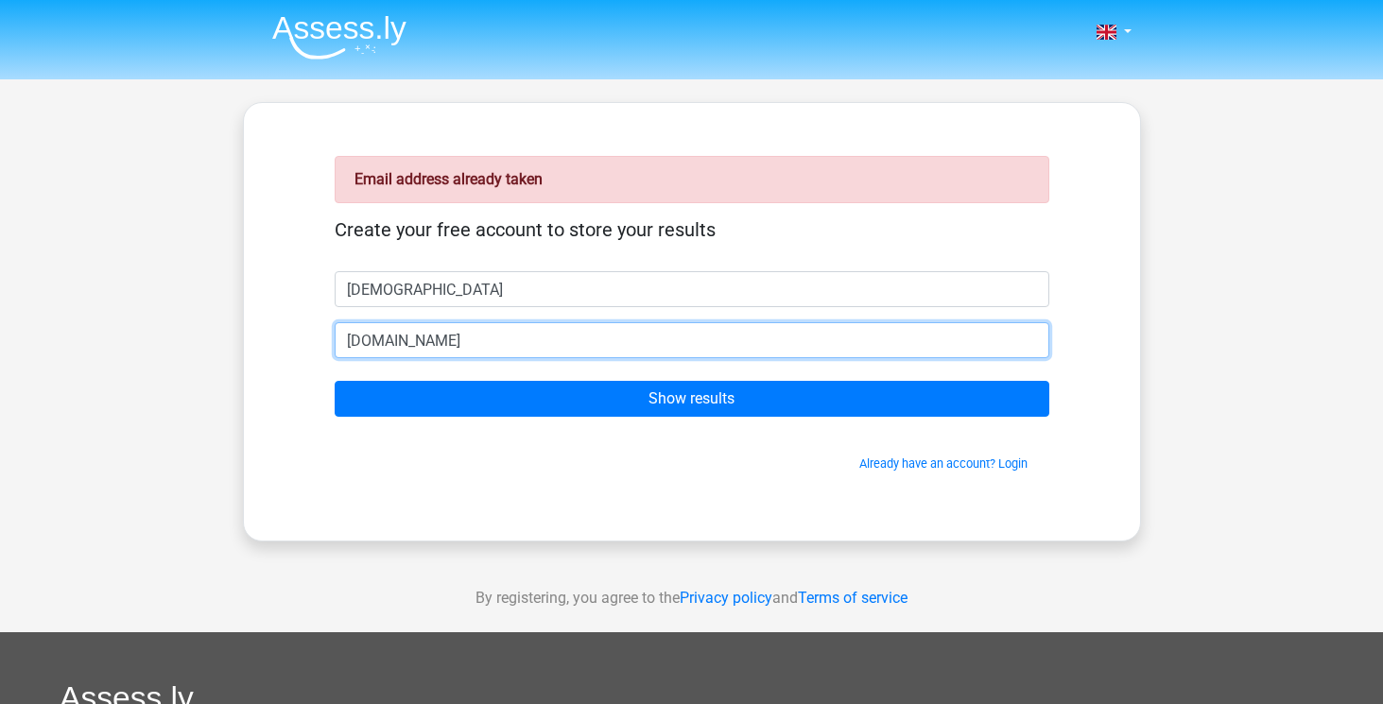
type input "jood.ali"
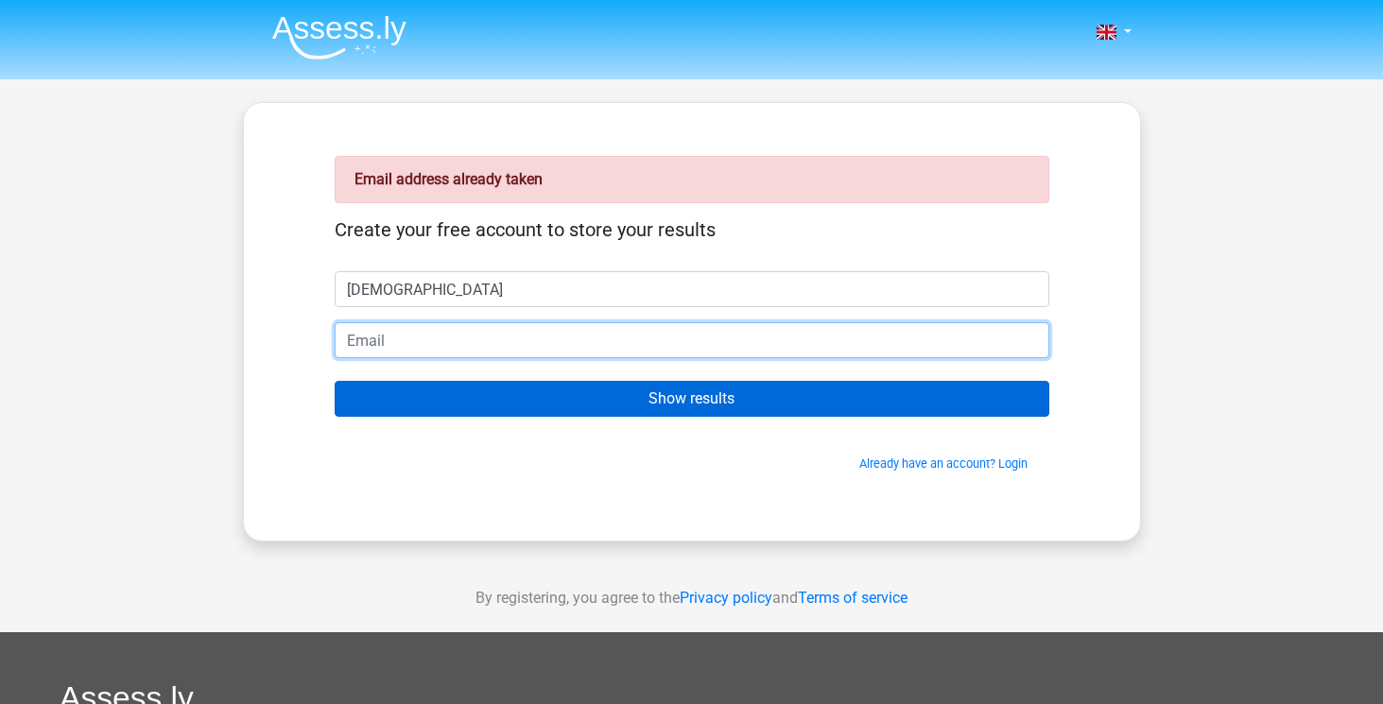
type input "jood.alissa40@law.ac.uk"
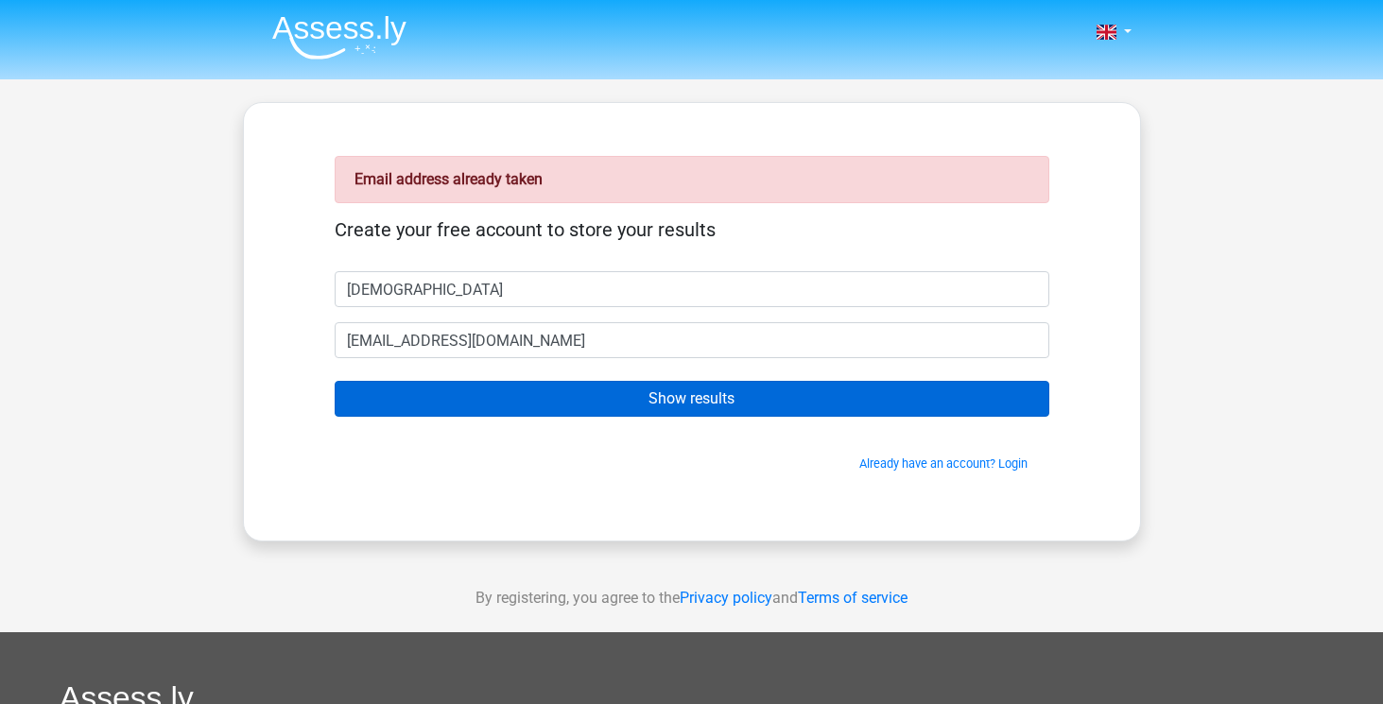
click at [536, 386] on input "Show results" at bounding box center [692, 399] width 714 height 36
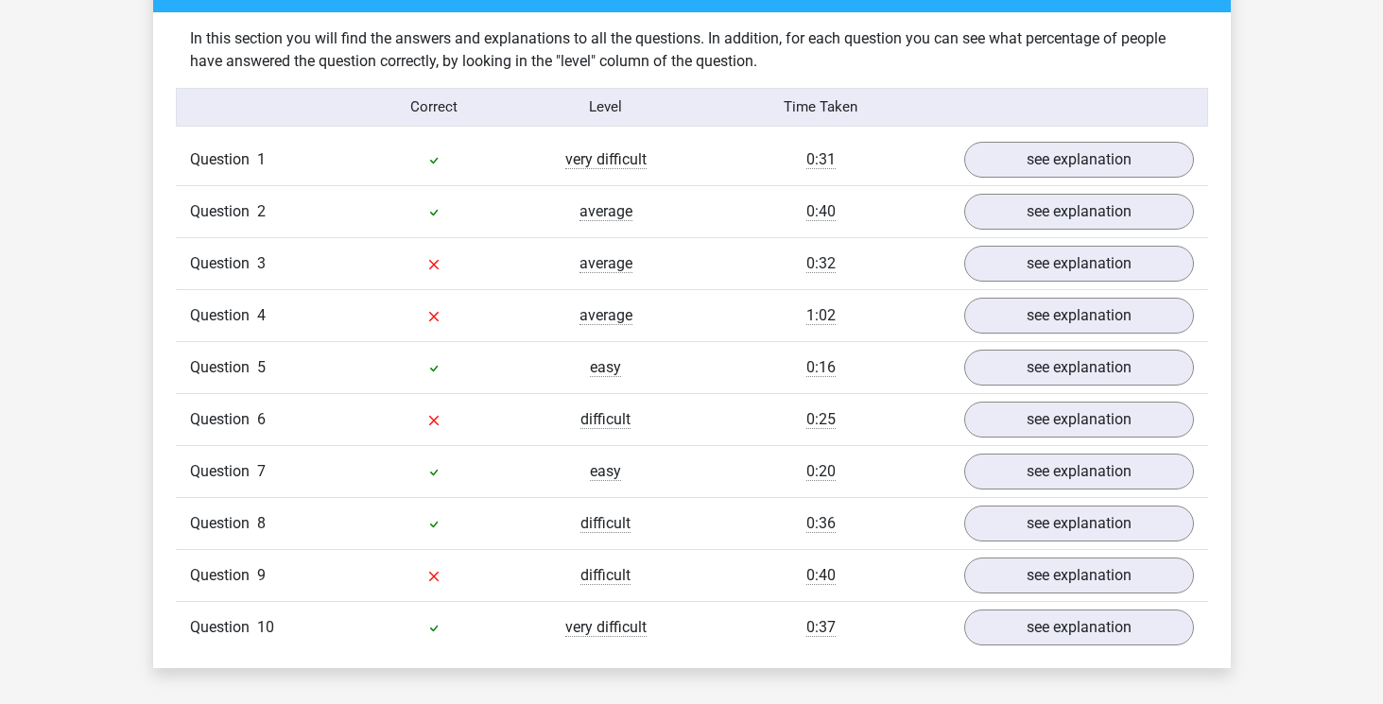
scroll to position [1469, 0]
click at [1077, 629] on link "see explanation" at bounding box center [1078, 628] width 264 height 42
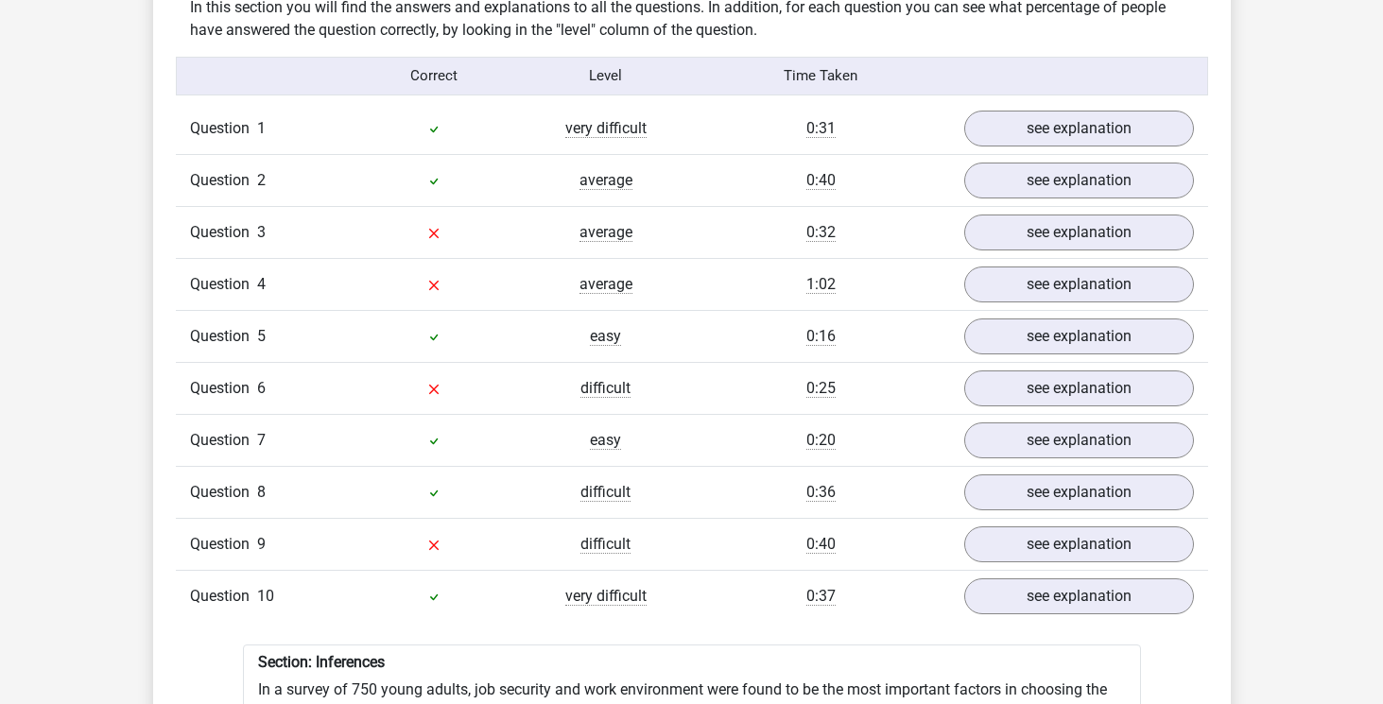
scroll to position [1494, 0]
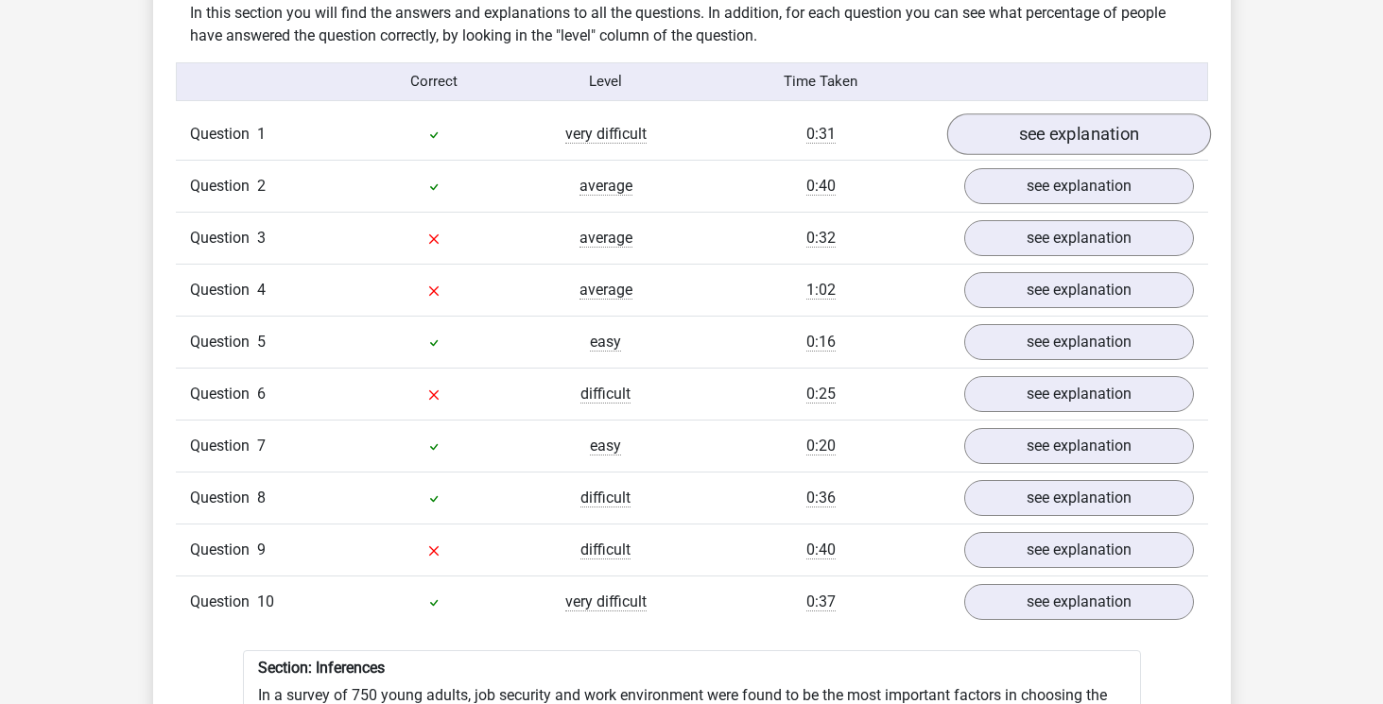
click at [1053, 131] on link "see explanation" at bounding box center [1078, 134] width 264 height 42
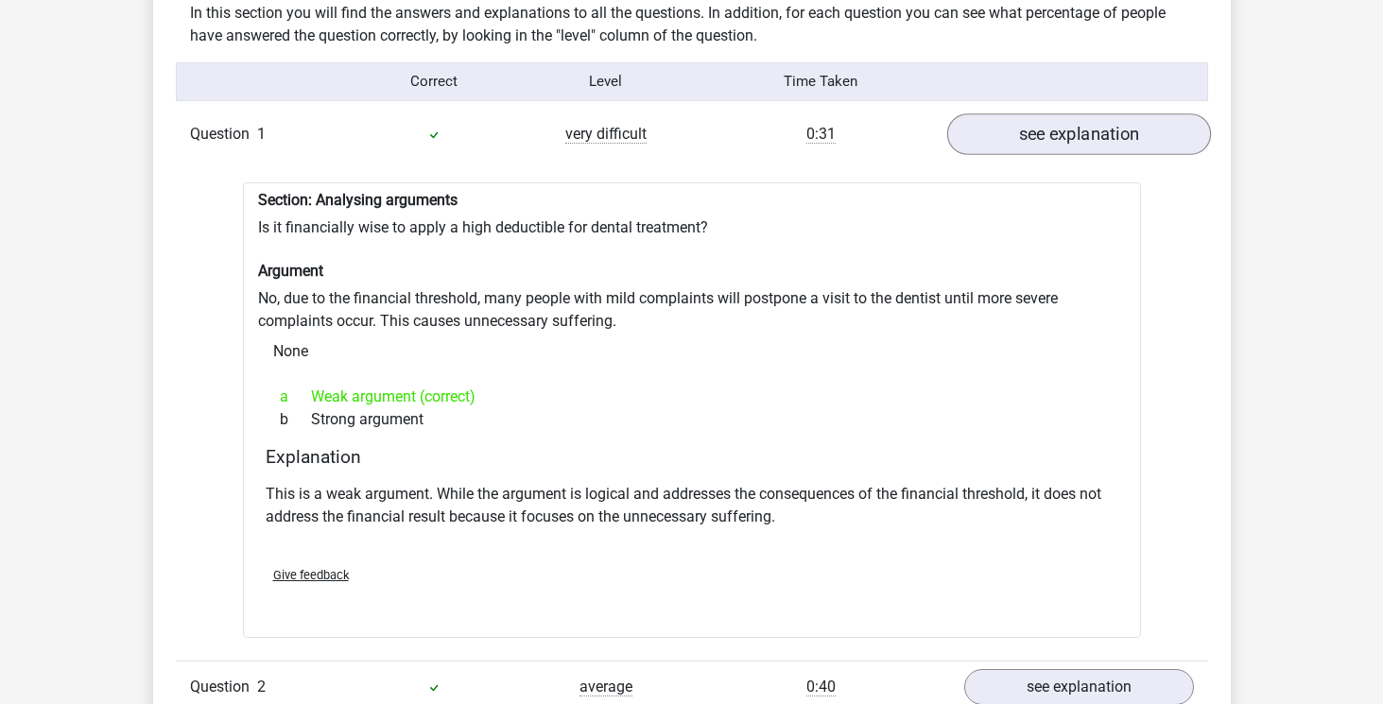
click at [1017, 117] on link "see explanation" at bounding box center [1078, 134] width 264 height 42
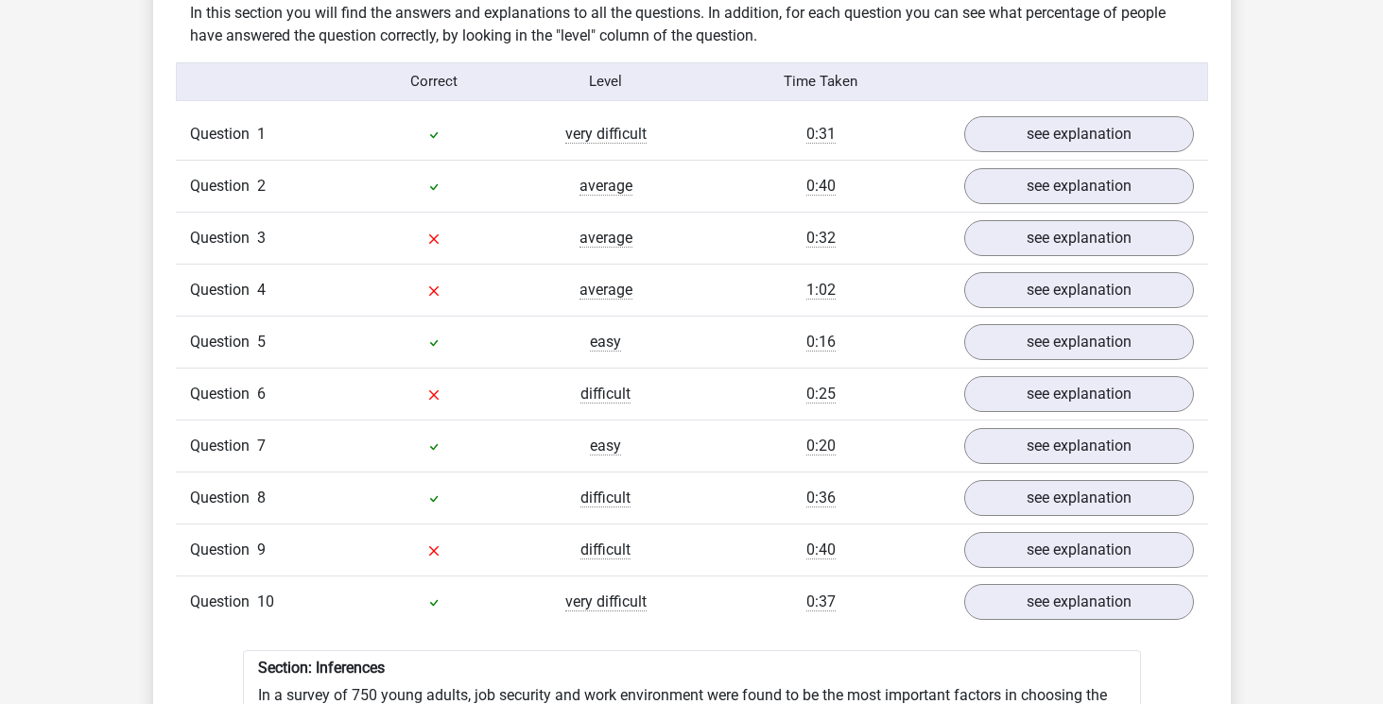
scroll to position [1522, 0]
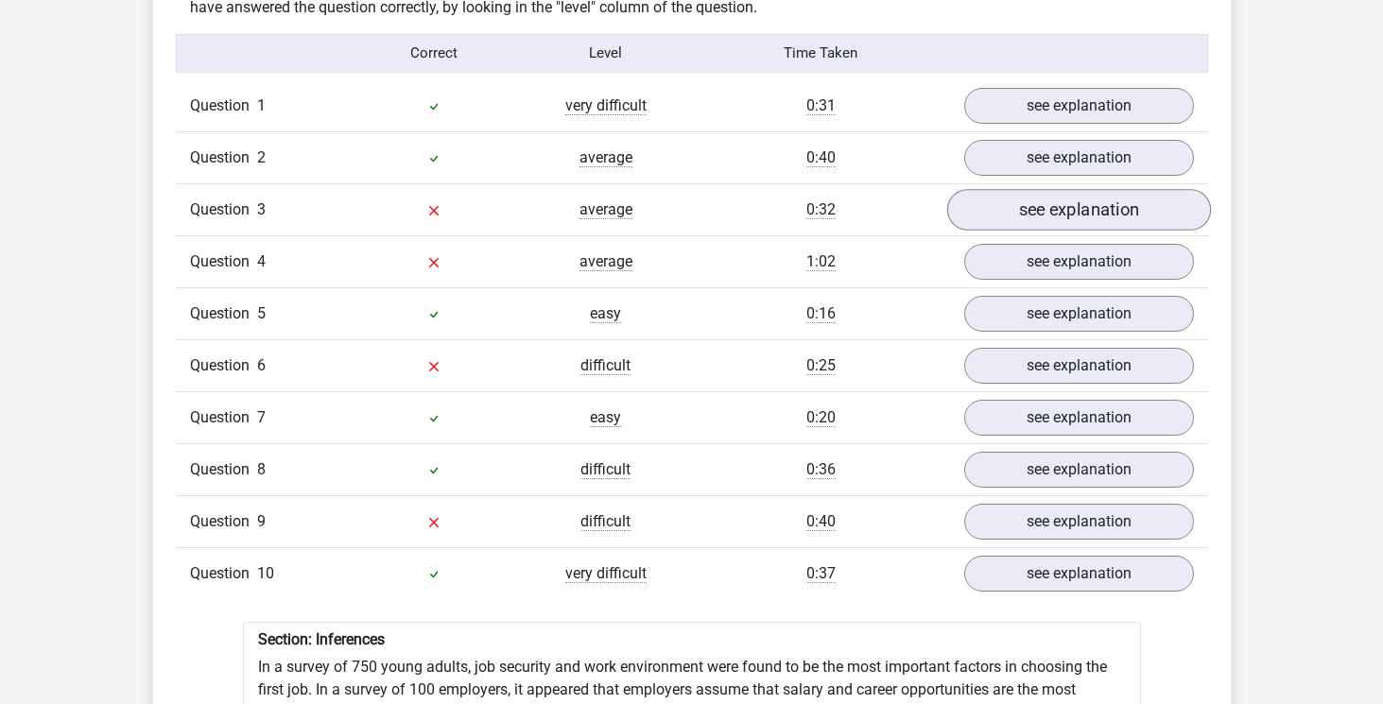
click at [994, 207] on link "see explanation" at bounding box center [1078, 210] width 264 height 42
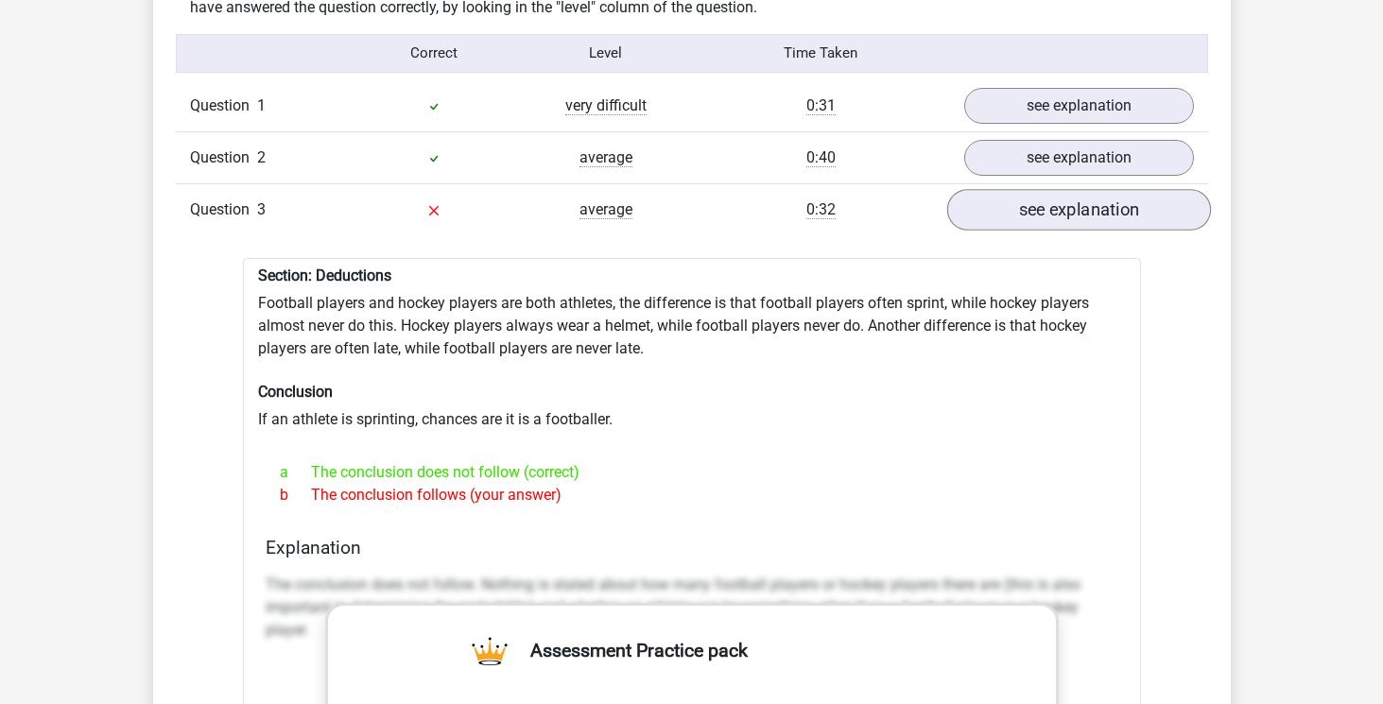
click at [994, 207] on link "see explanation" at bounding box center [1078, 210] width 264 height 42
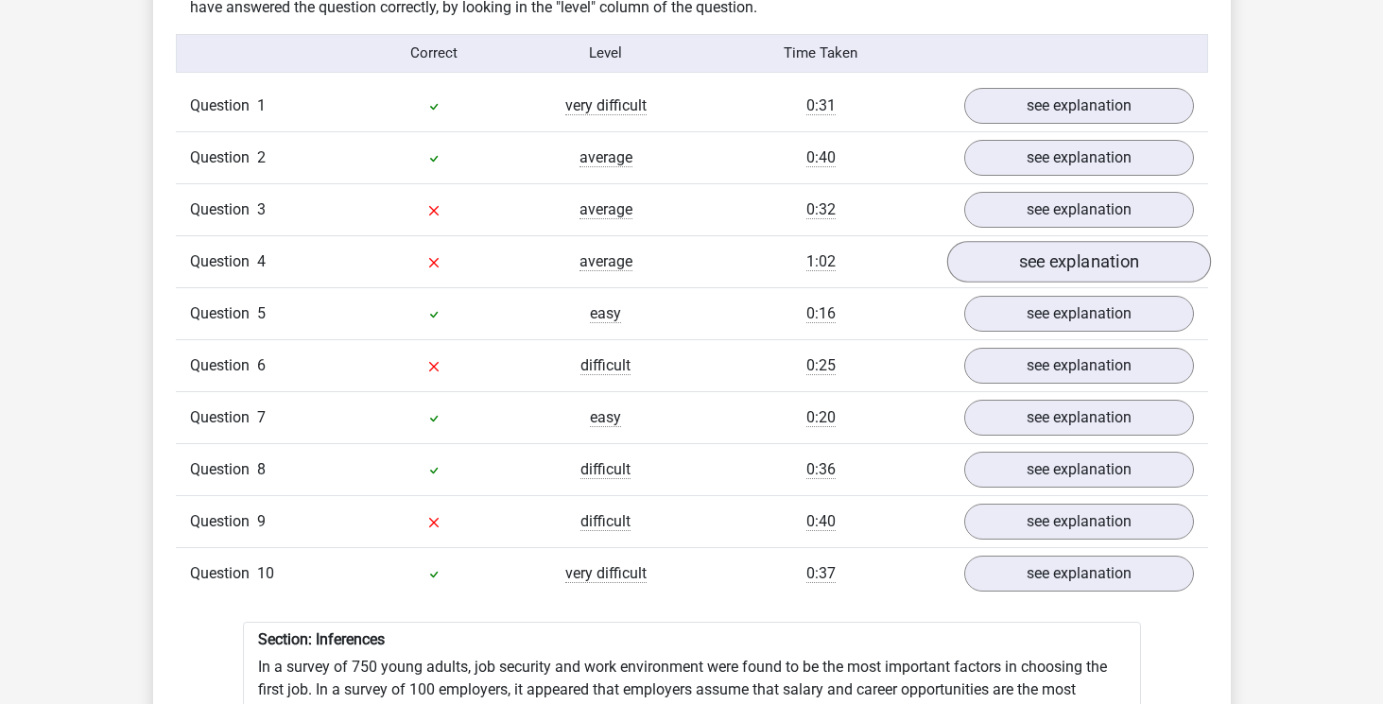
click at [996, 259] on link "see explanation" at bounding box center [1078, 262] width 264 height 42
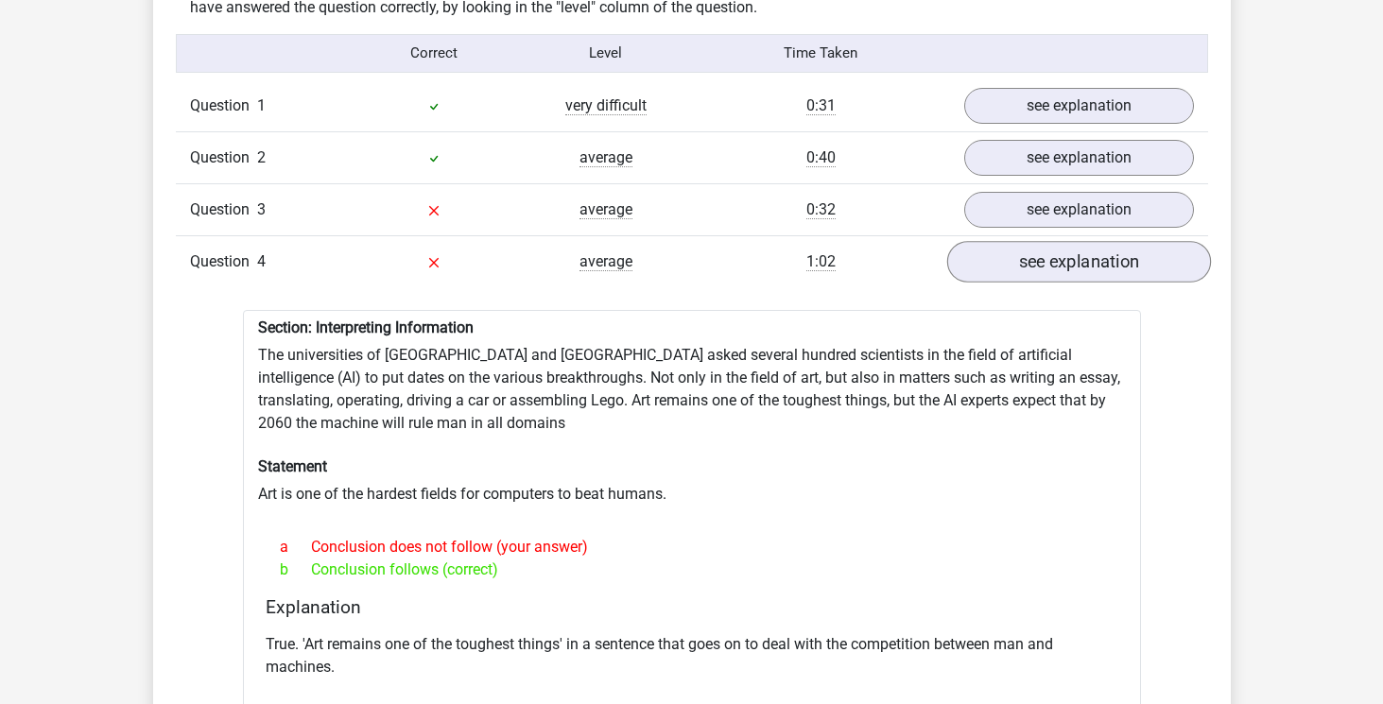
click at [996, 259] on link "see explanation" at bounding box center [1078, 262] width 264 height 42
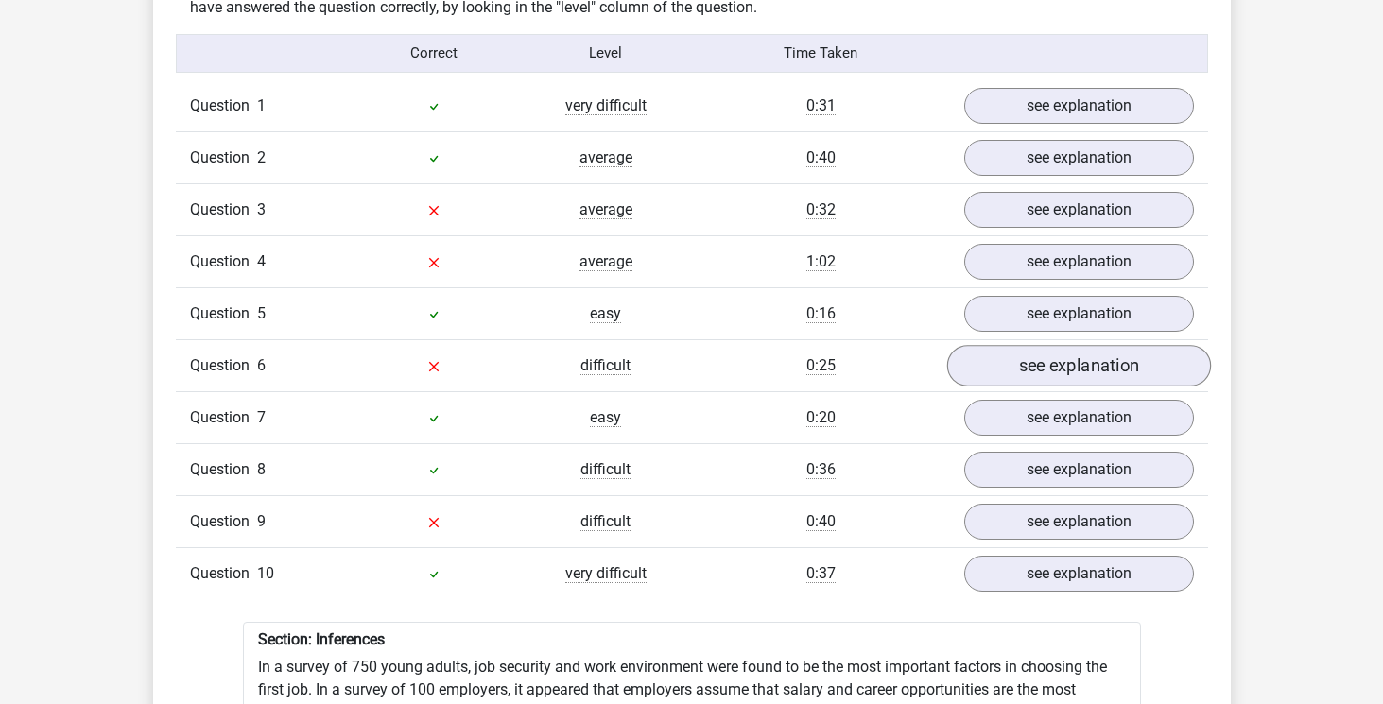
click at [1004, 360] on link "see explanation" at bounding box center [1078, 366] width 264 height 42
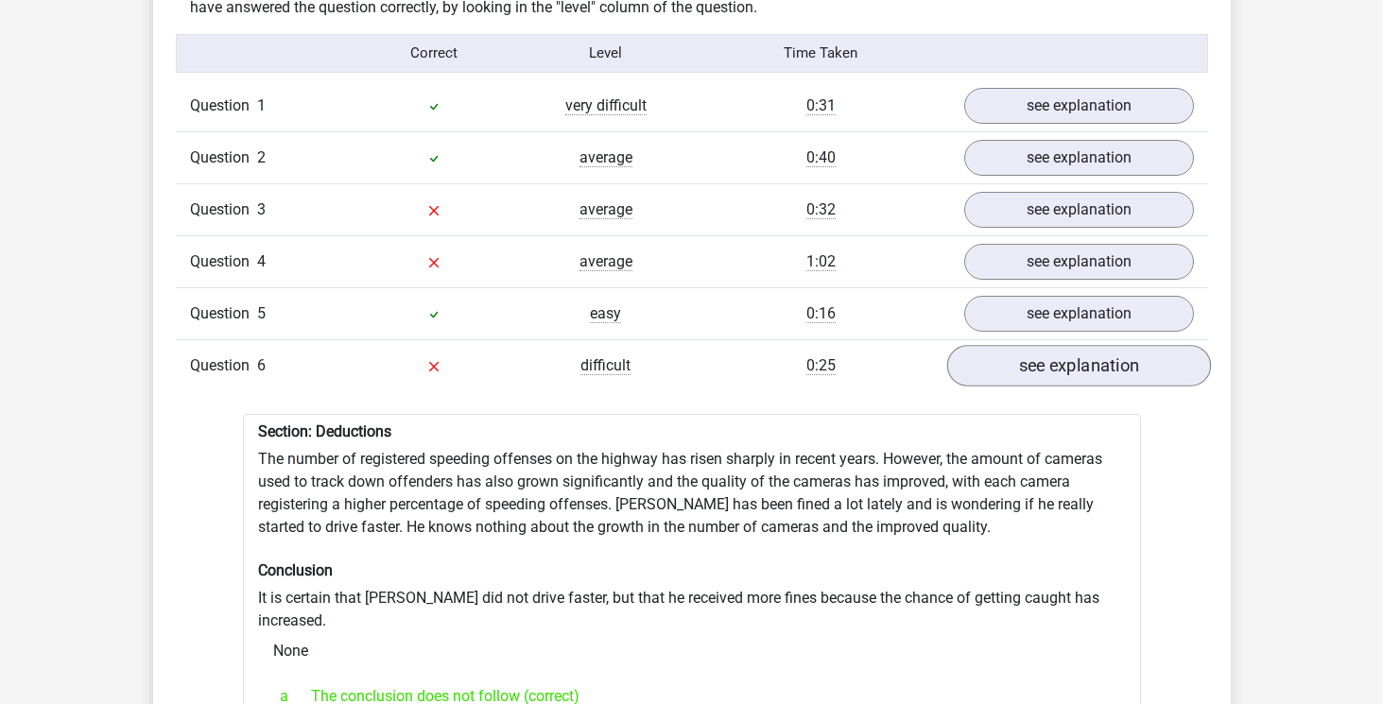
click at [1004, 360] on link "see explanation" at bounding box center [1078, 366] width 264 height 42
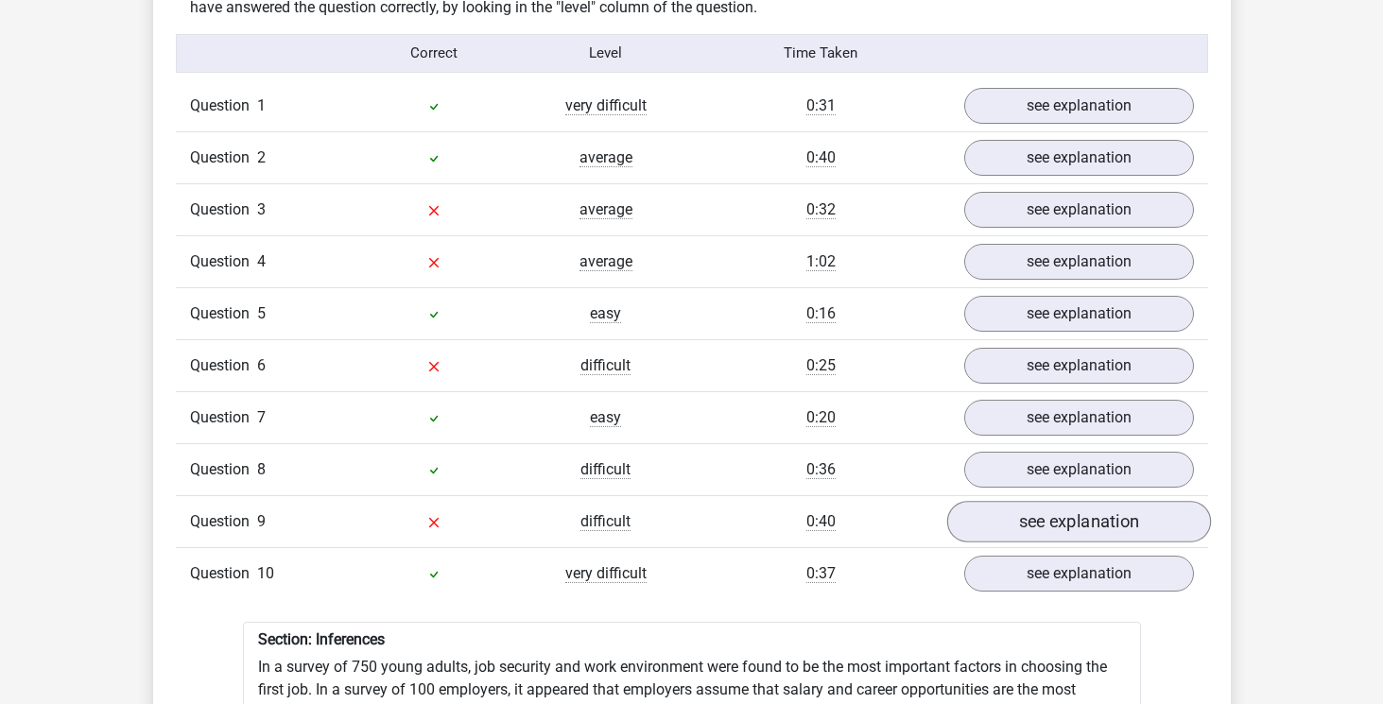
click at [1020, 505] on link "see explanation" at bounding box center [1078, 522] width 264 height 42
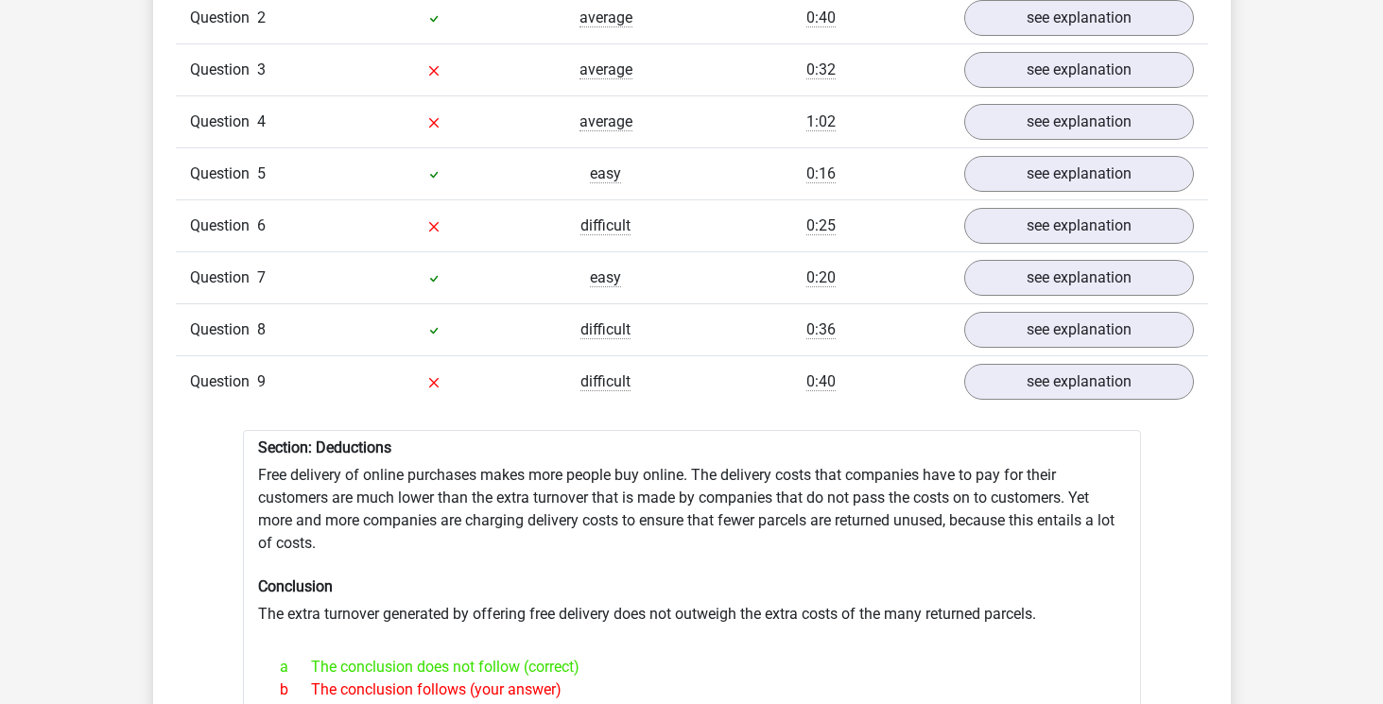
scroll to position [1662, 0]
click at [1032, 361] on link "see explanation" at bounding box center [1078, 382] width 264 height 42
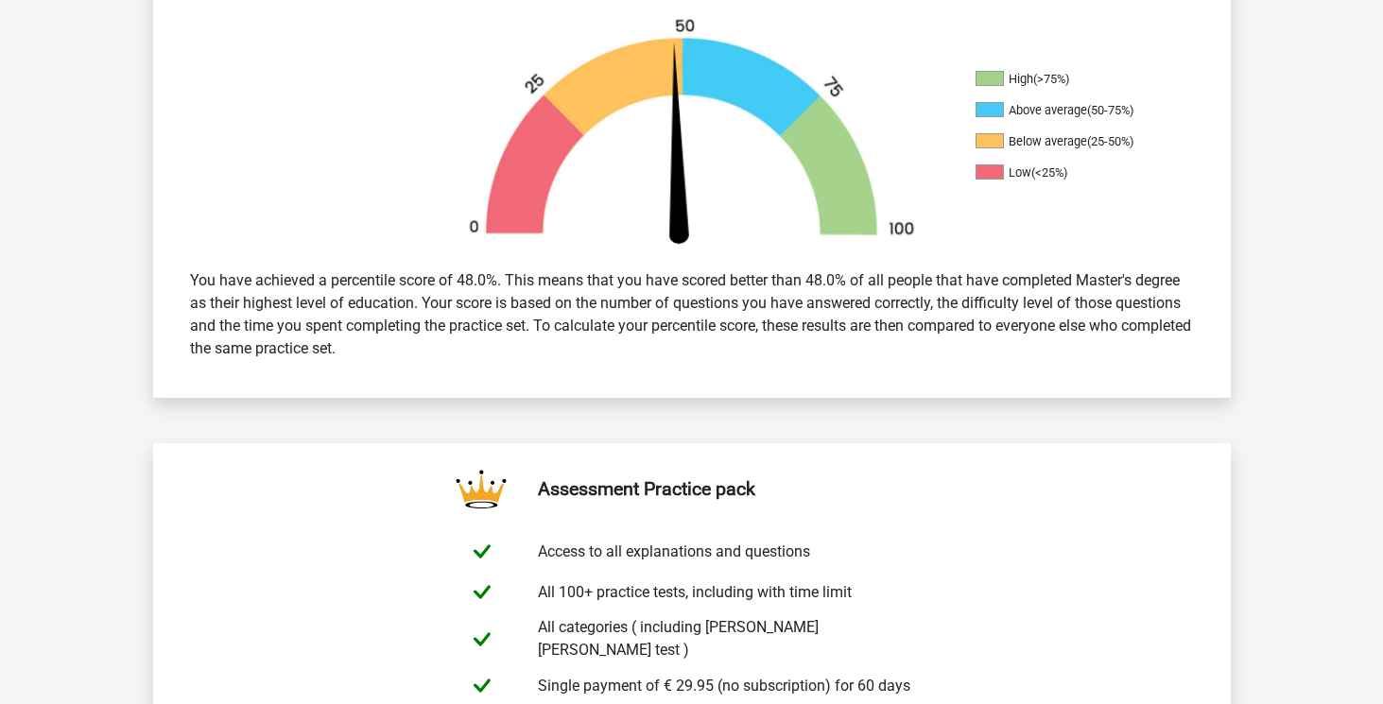
scroll to position [273, 0]
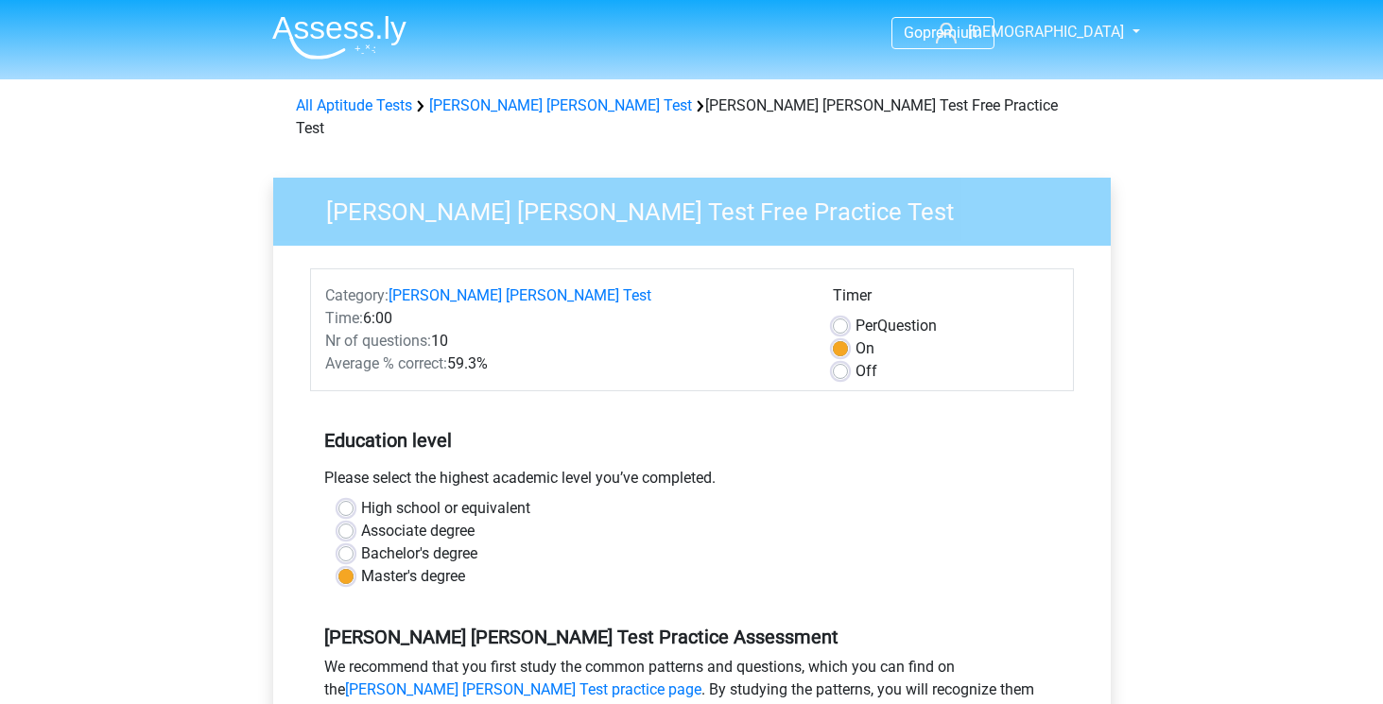
scroll to position [372, 0]
